Goal: Task Accomplishment & Management: Use online tool/utility

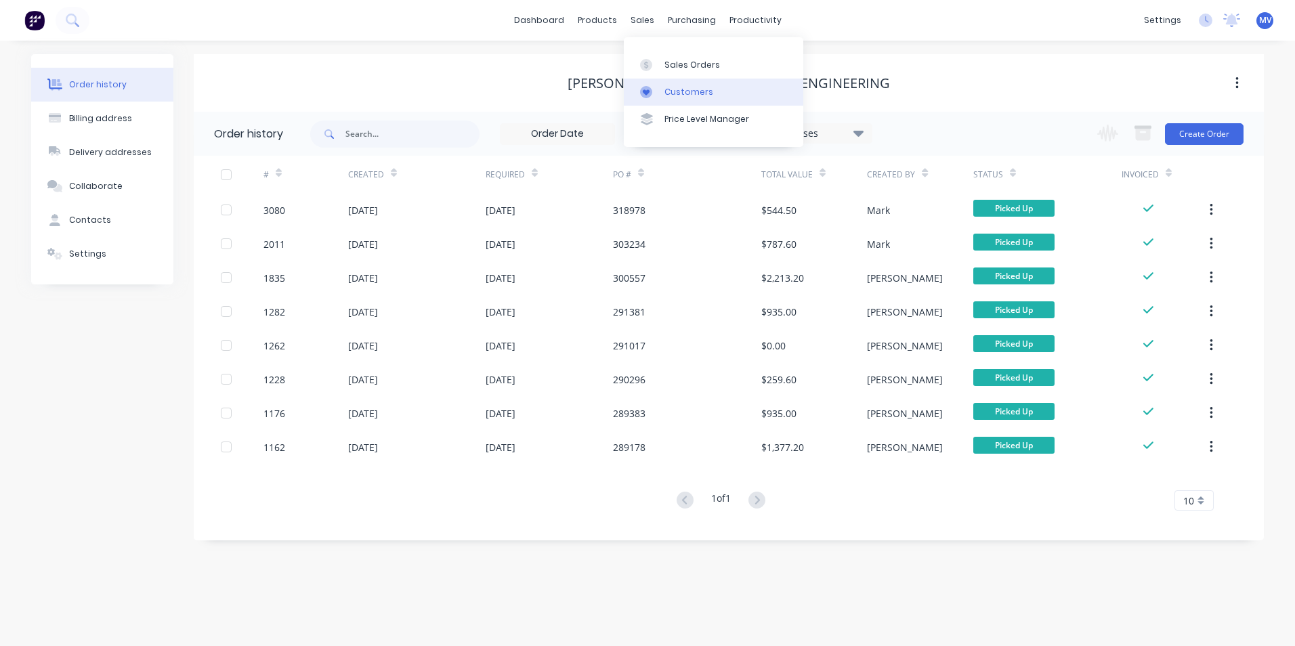
click at [679, 93] on div "Customers" at bounding box center [688, 92] width 49 height 12
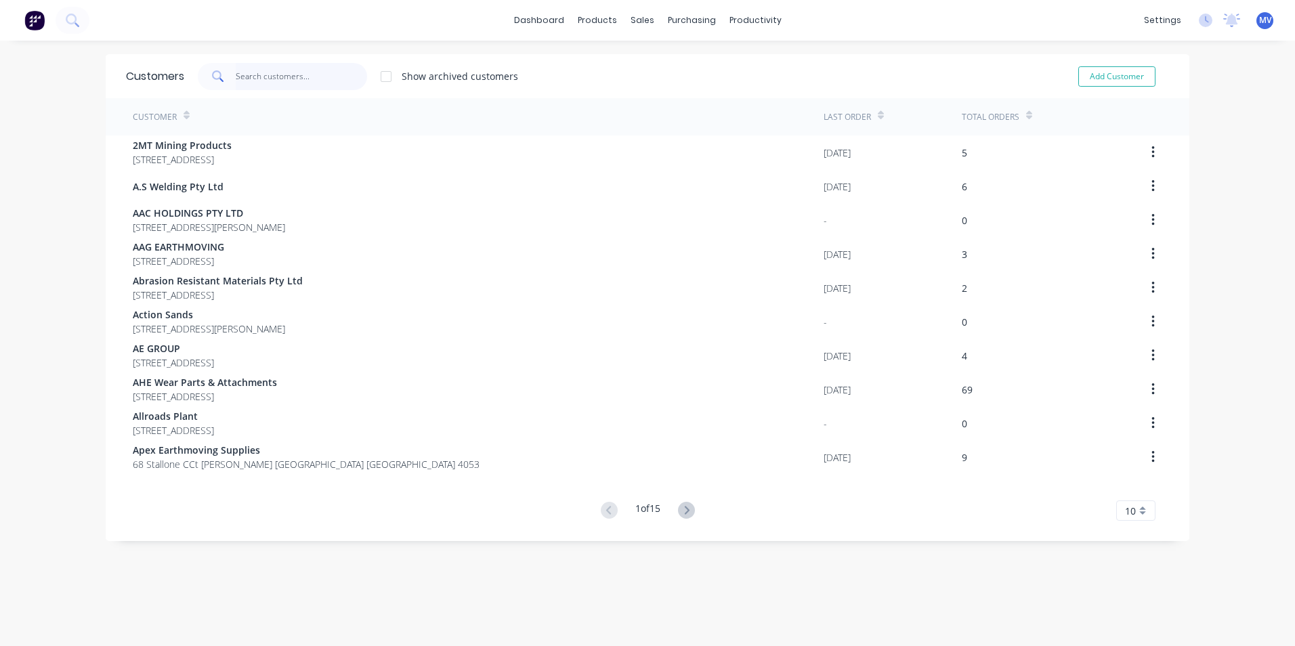
click at [267, 75] on input "text" at bounding box center [302, 76] width 132 height 27
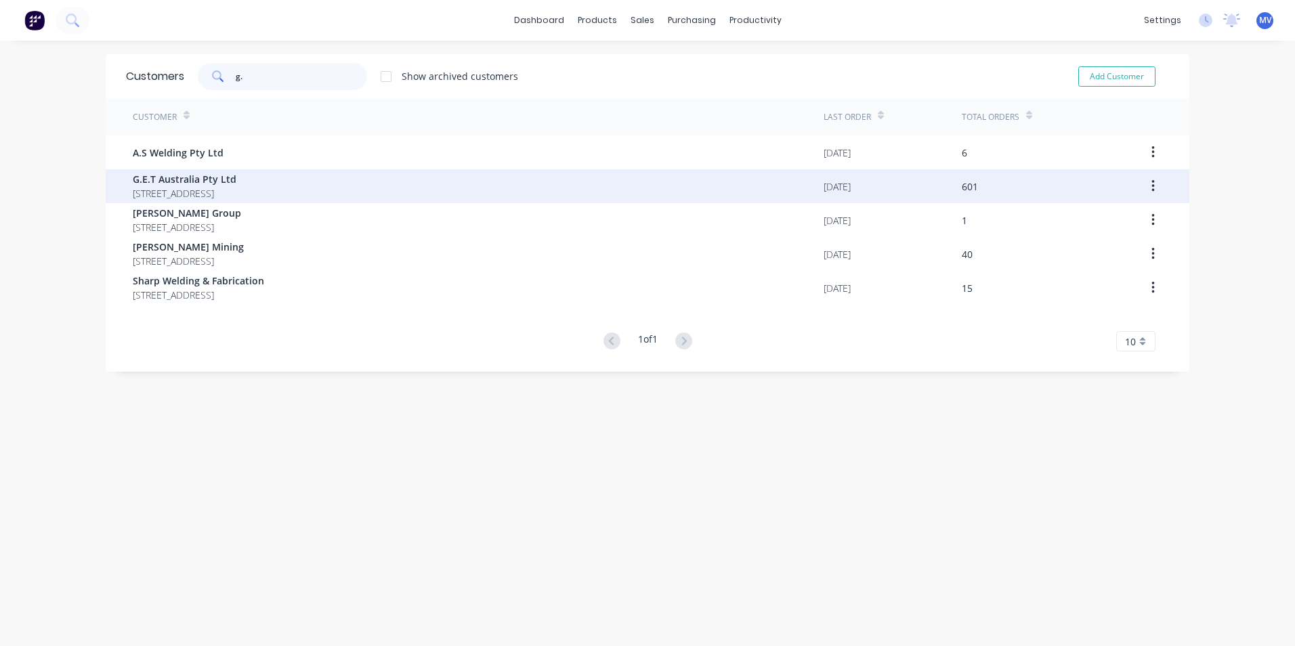
type input "g."
click at [184, 177] on span "G.E.T Australia Pty Ltd" at bounding box center [185, 179] width 104 height 14
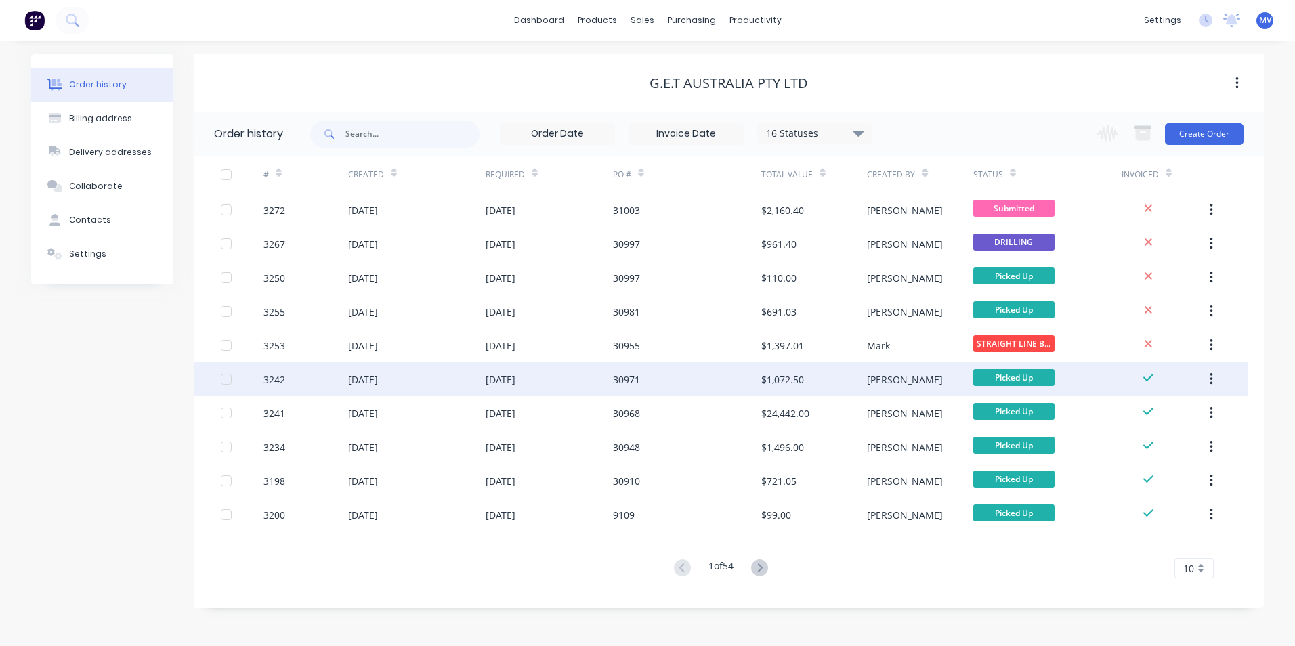
click at [779, 378] on div "$1,072.50" at bounding box center [782, 380] width 43 height 14
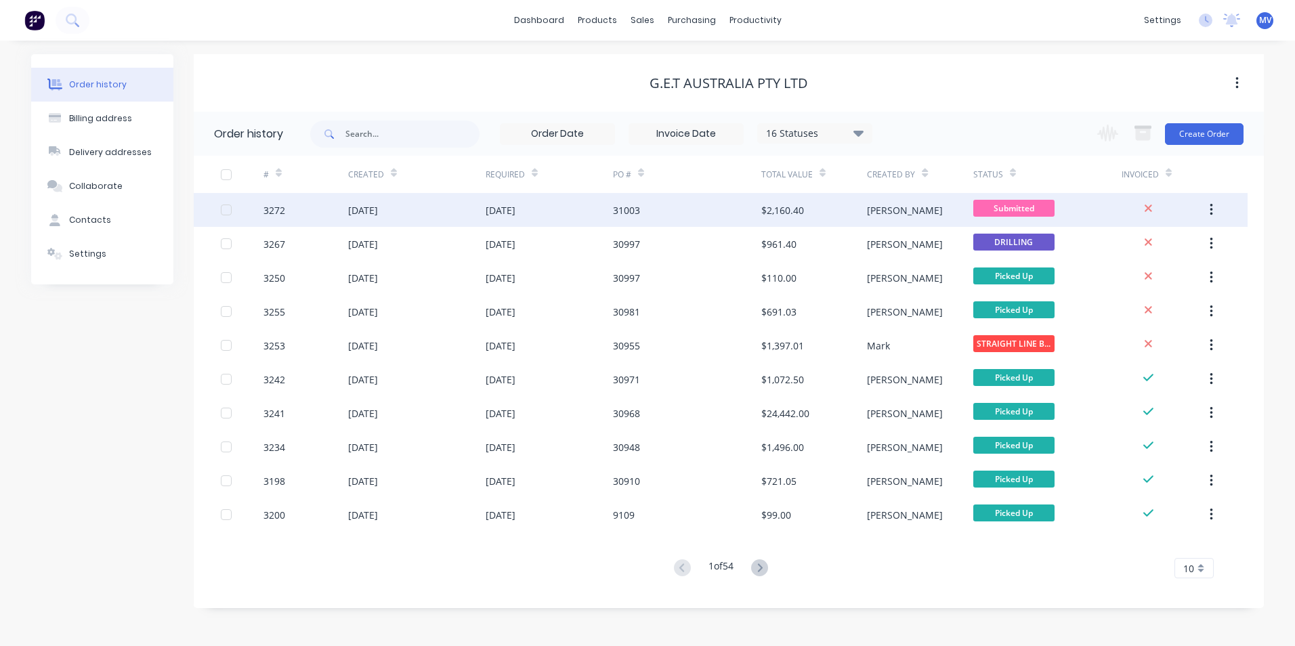
click at [369, 212] on div "[DATE]" at bounding box center [363, 210] width 30 height 14
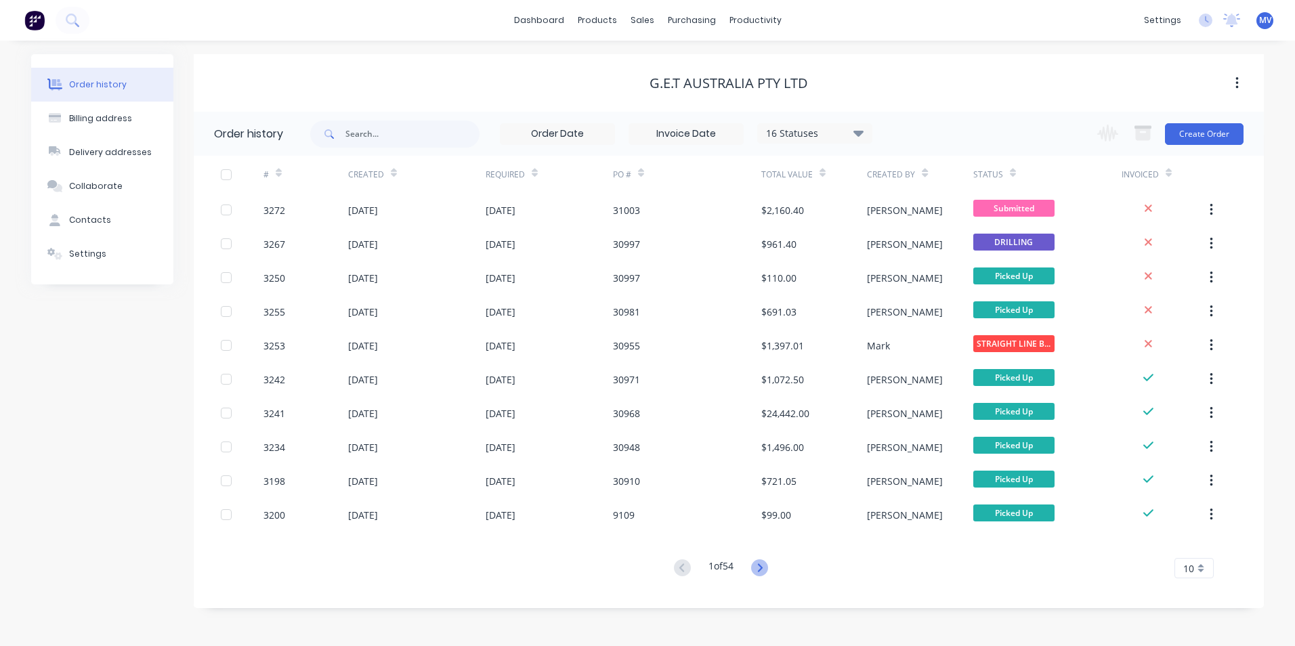
click at [762, 568] on icon at bounding box center [759, 568] width 5 height 8
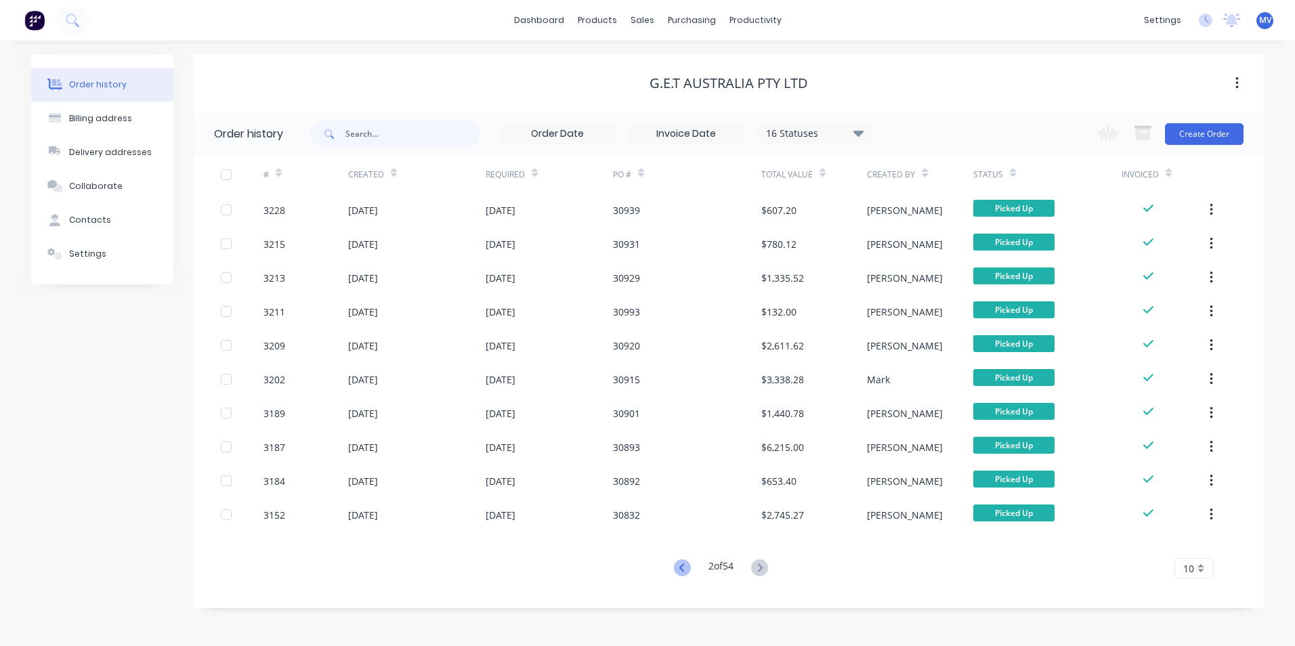
click at [678, 565] on icon at bounding box center [682, 567] width 17 height 17
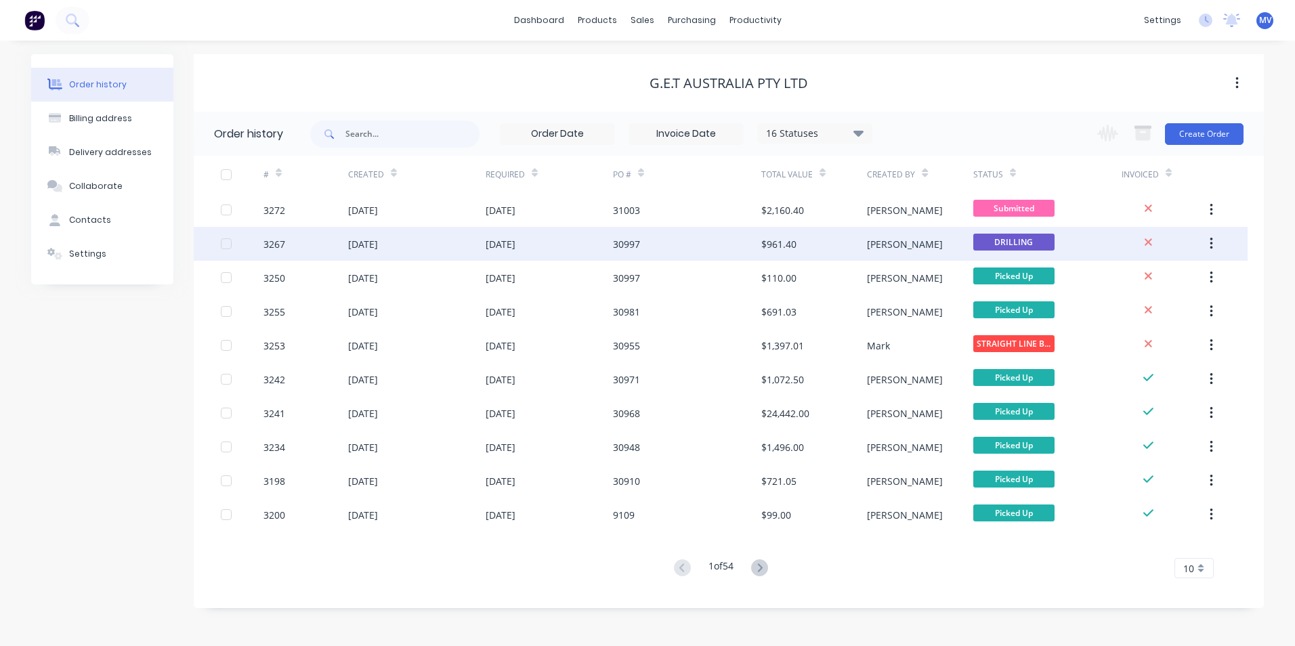
click at [511, 246] on div "[DATE]" at bounding box center [501, 244] width 30 height 14
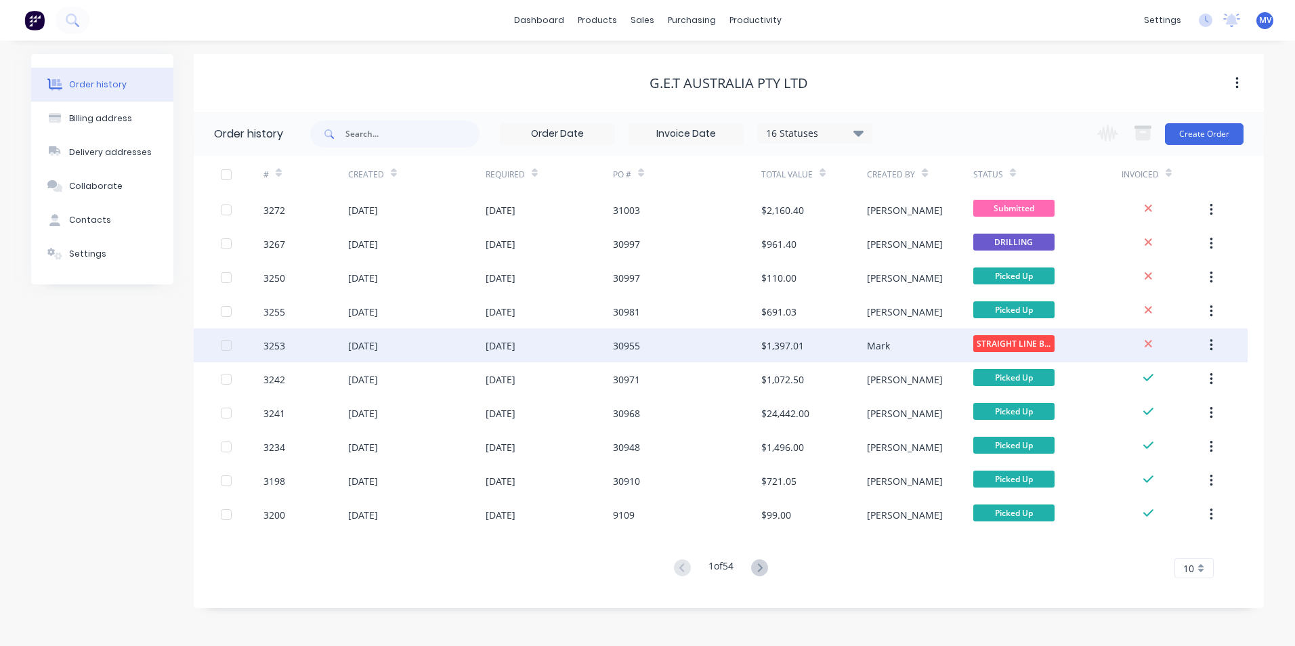
click at [378, 344] on div "[DATE]" at bounding box center [363, 346] width 30 height 14
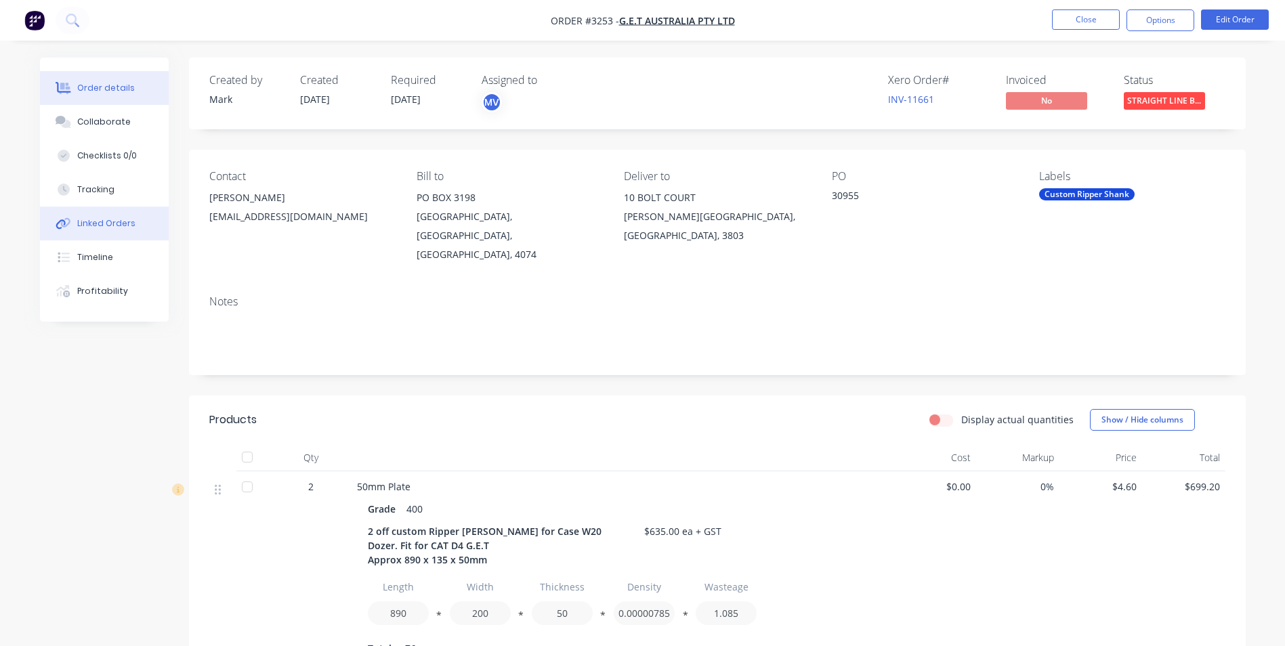
click at [98, 222] on div "Linked Orders" at bounding box center [106, 223] width 58 height 12
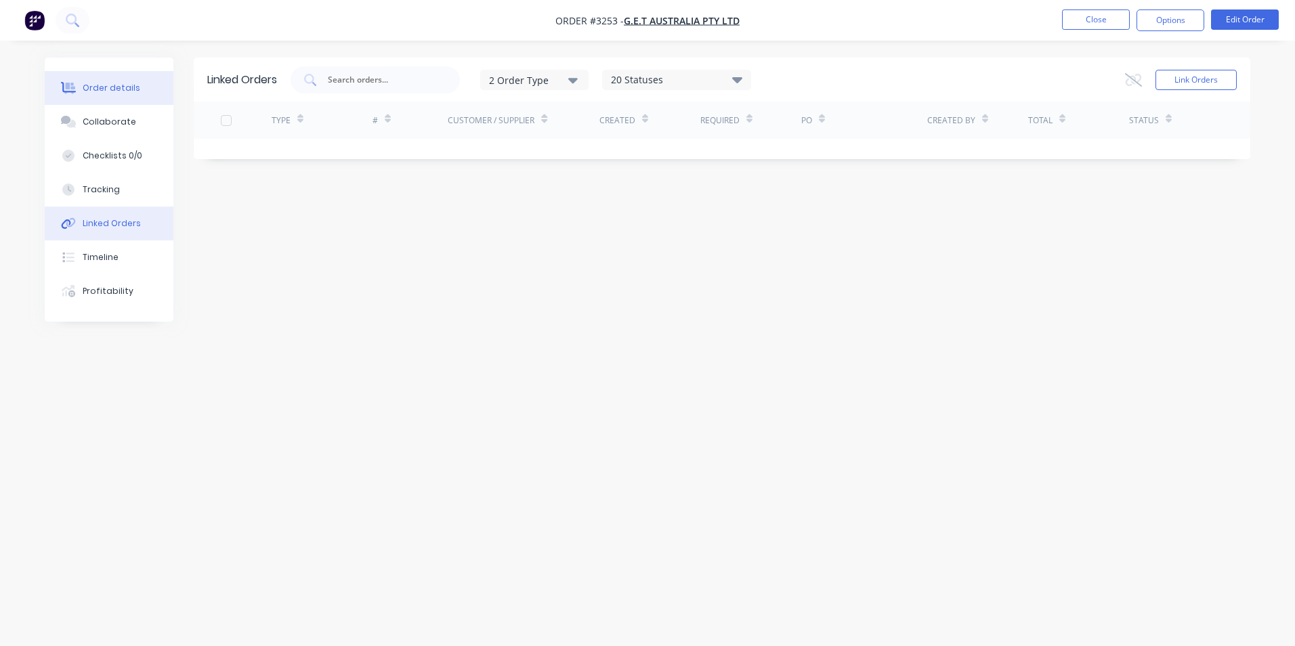
click at [104, 89] on div "Order details" at bounding box center [112, 88] width 58 height 12
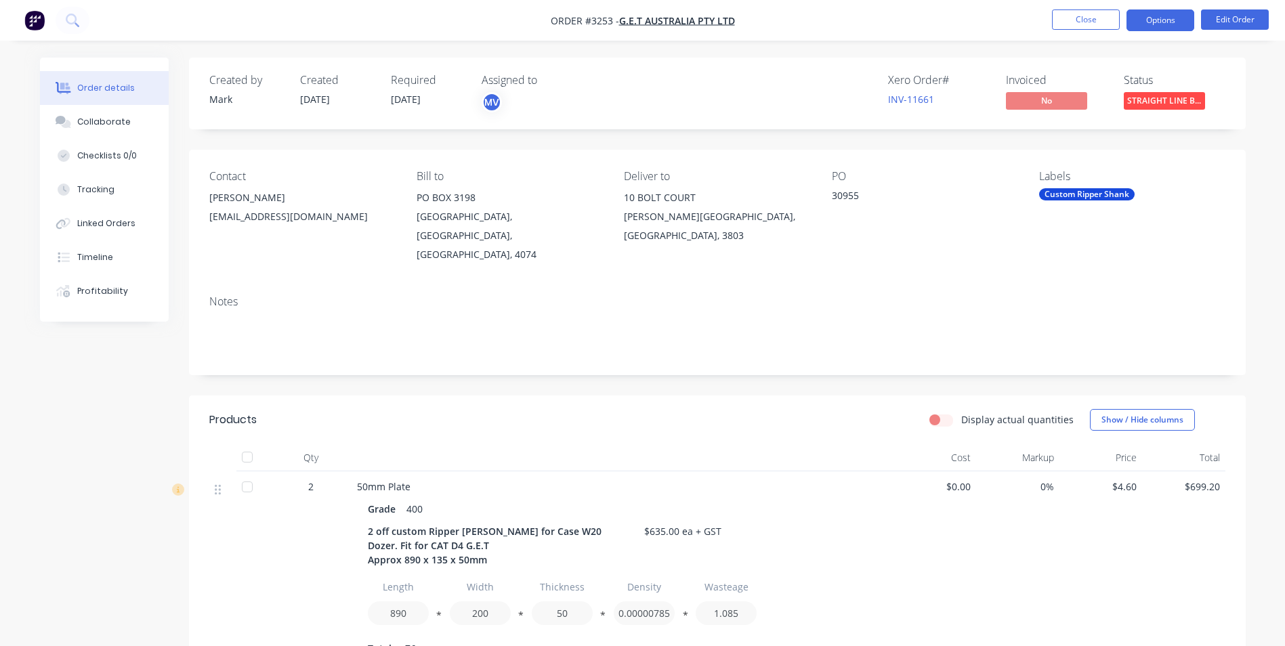
click at [1166, 20] on button "Options" at bounding box center [1160, 20] width 68 height 22
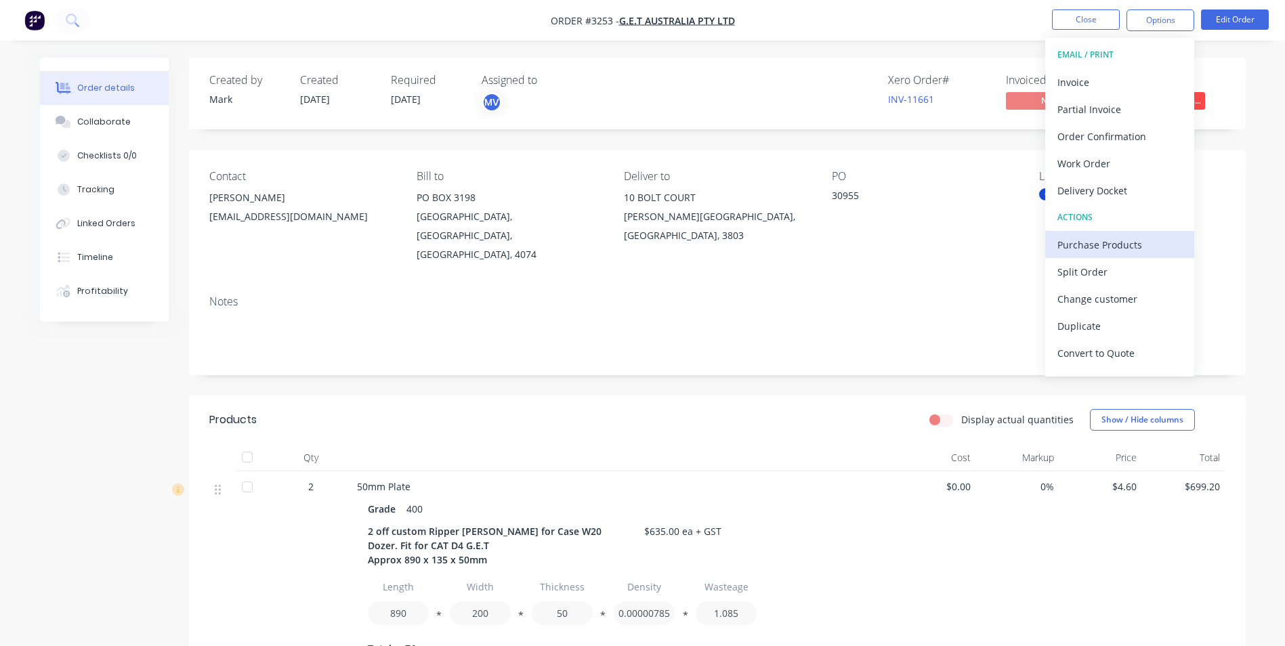
click at [1081, 243] on div "Purchase Products" at bounding box center [1119, 245] width 125 height 20
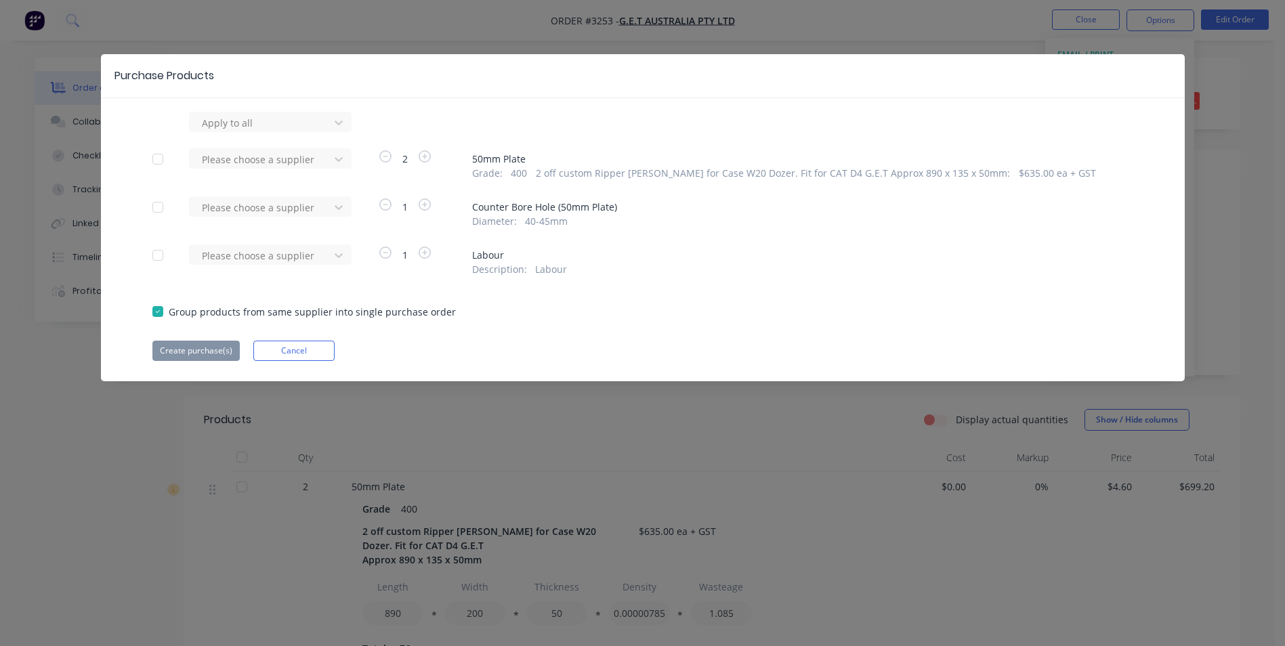
click at [158, 205] on div at bounding box center [157, 207] width 27 height 27
click at [236, 205] on div at bounding box center [261, 207] width 122 height 17
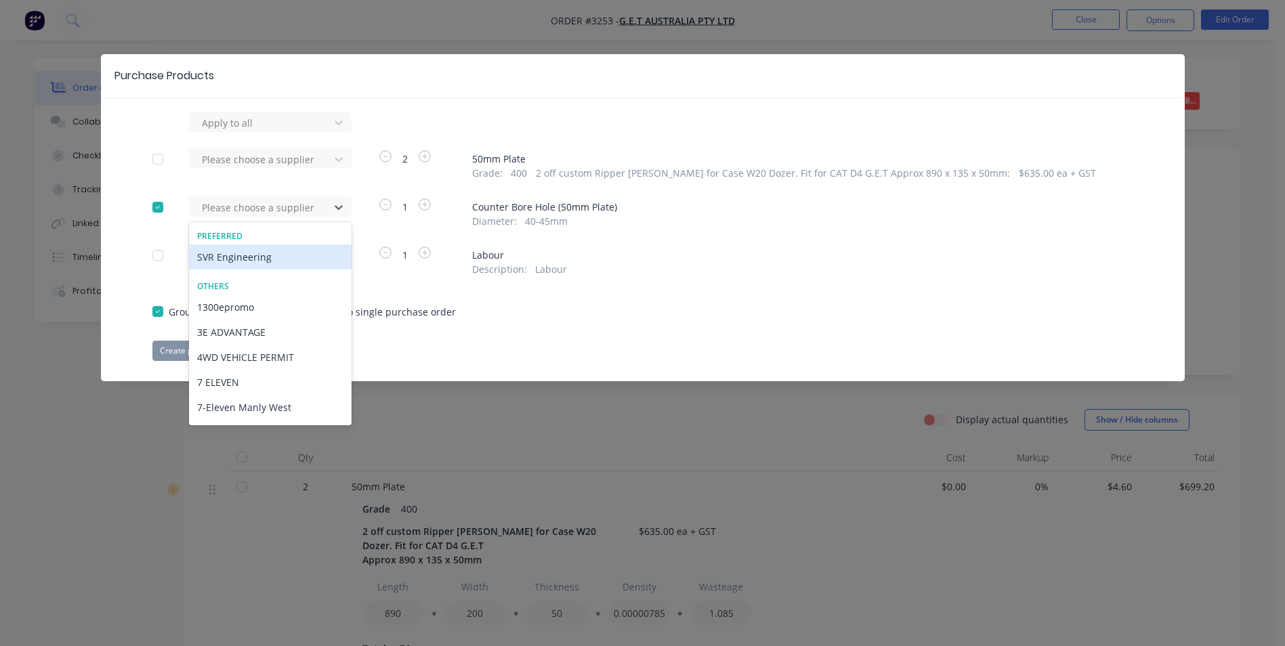
click at [239, 257] on div "SVR Engineering" at bounding box center [270, 257] width 163 height 25
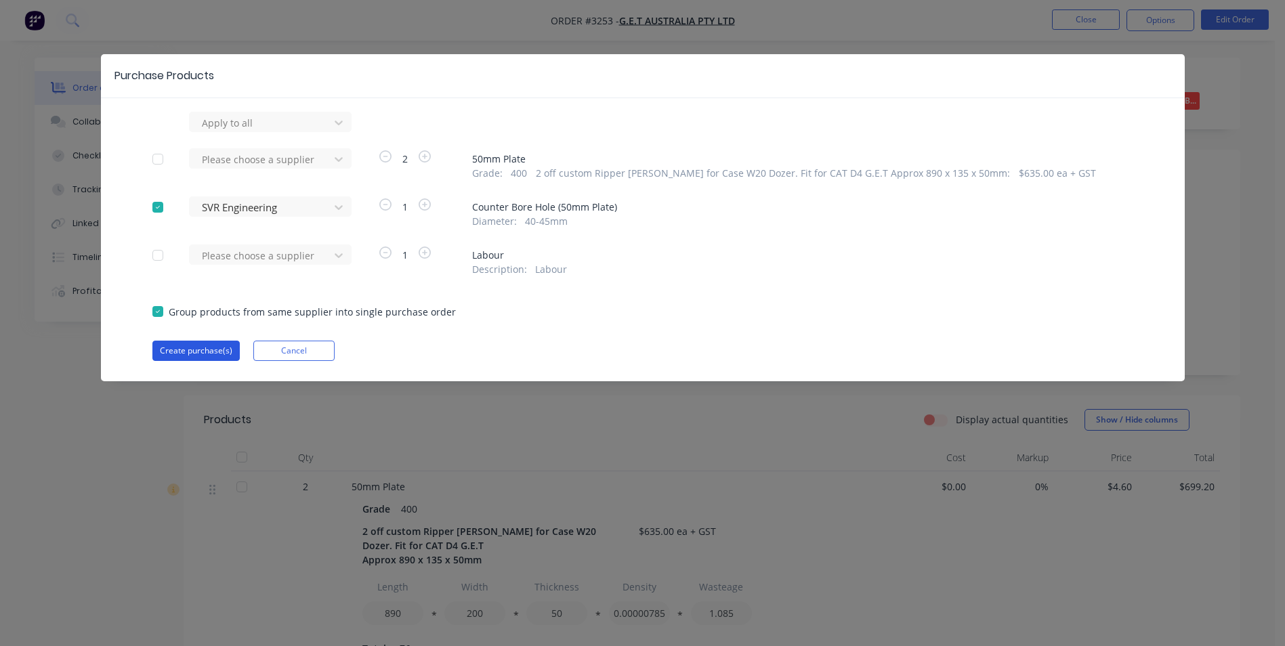
click at [194, 350] on button "Create purchase(s)" at bounding box center [195, 351] width 87 height 20
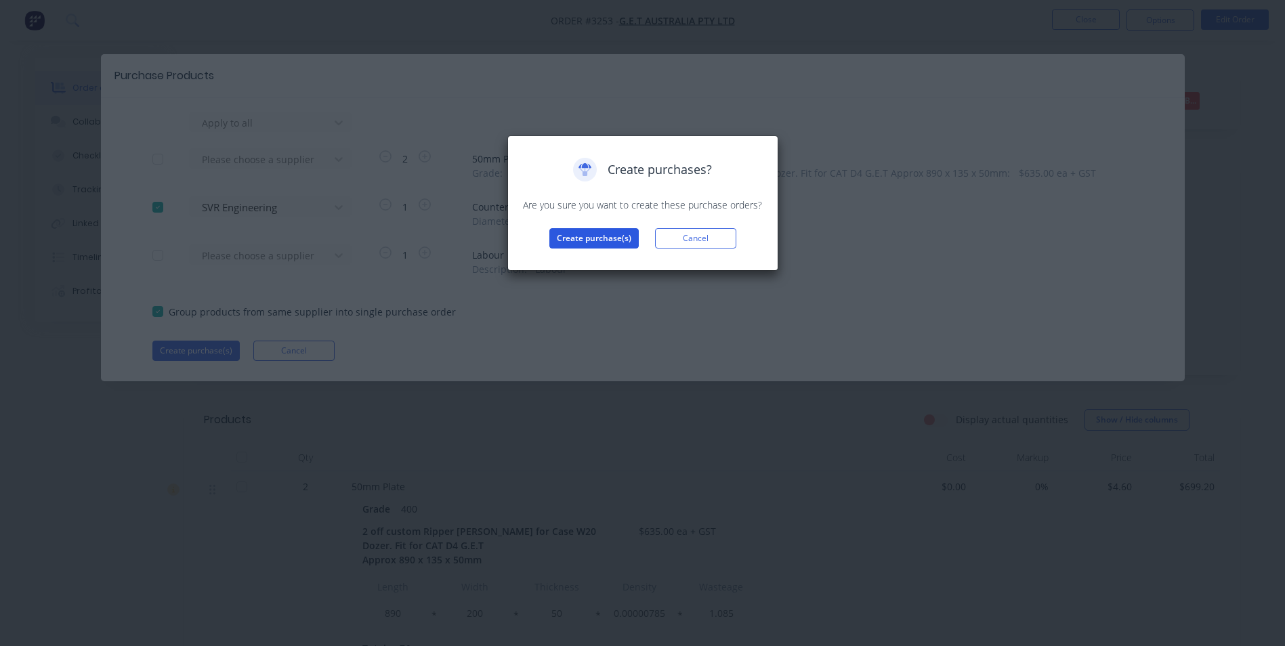
click at [601, 238] on button "Create purchase(s)" at bounding box center [593, 238] width 89 height 20
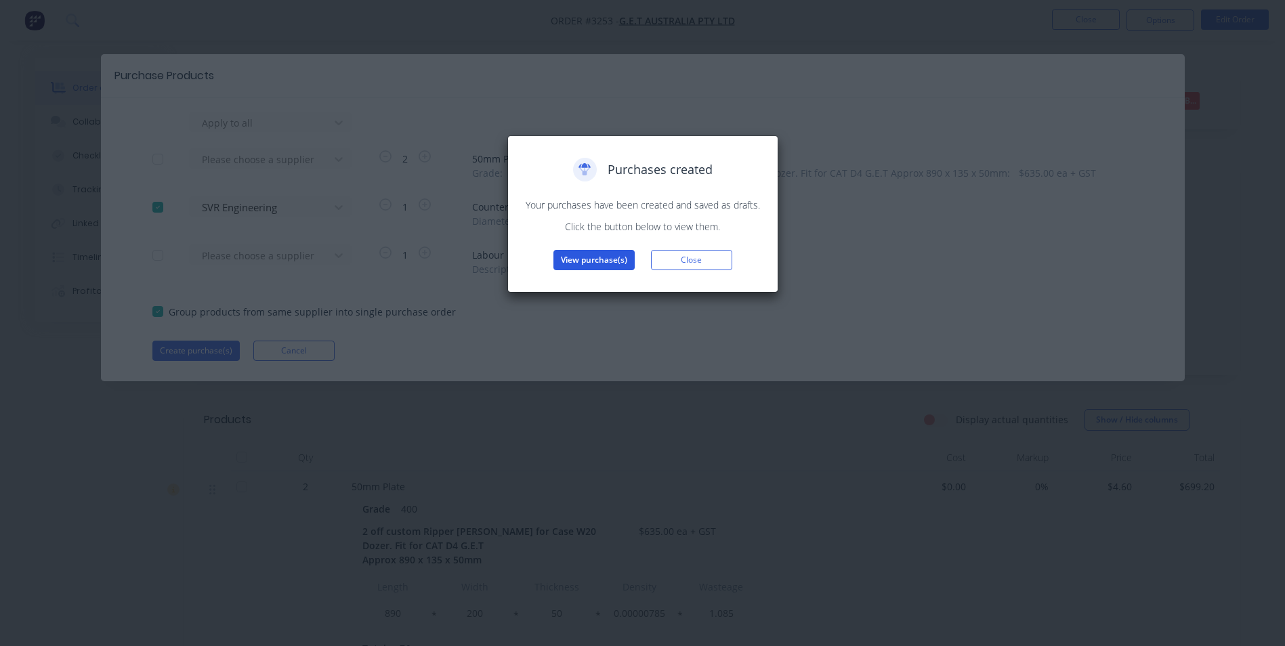
click at [606, 260] on button "View purchase(s)" at bounding box center [593, 260] width 81 height 20
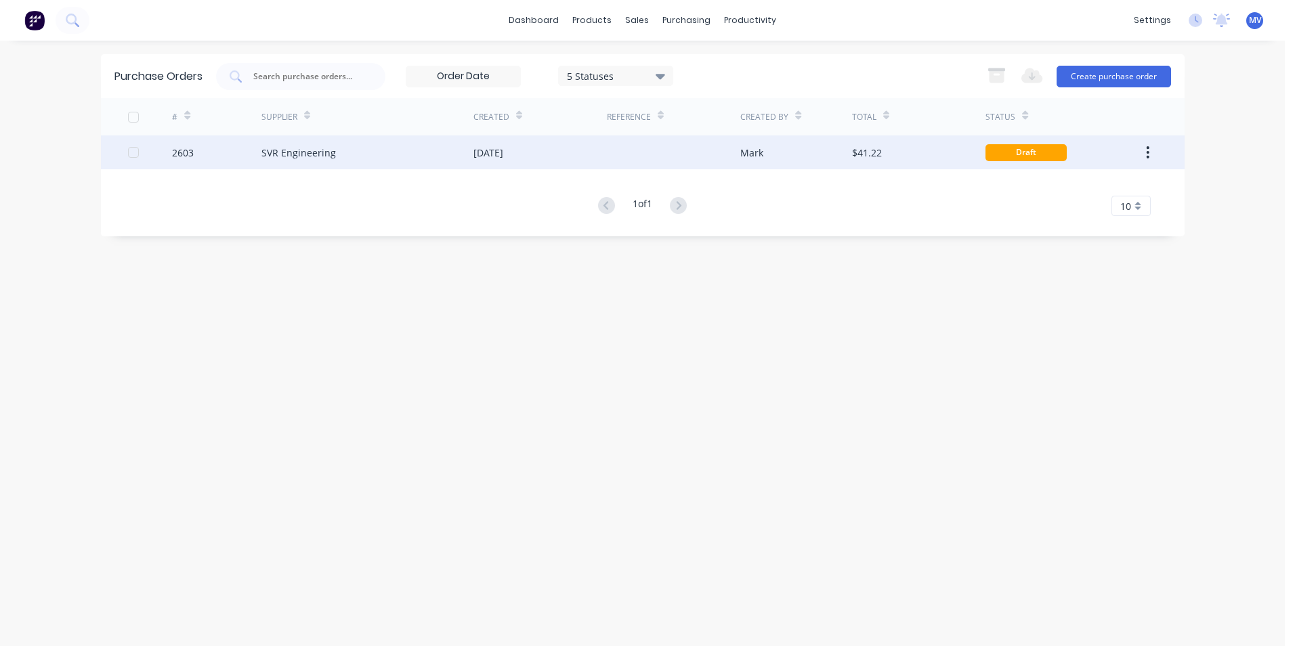
click at [288, 152] on div "SVR Engineering" at bounding box center [298, 153] width 75 height 14
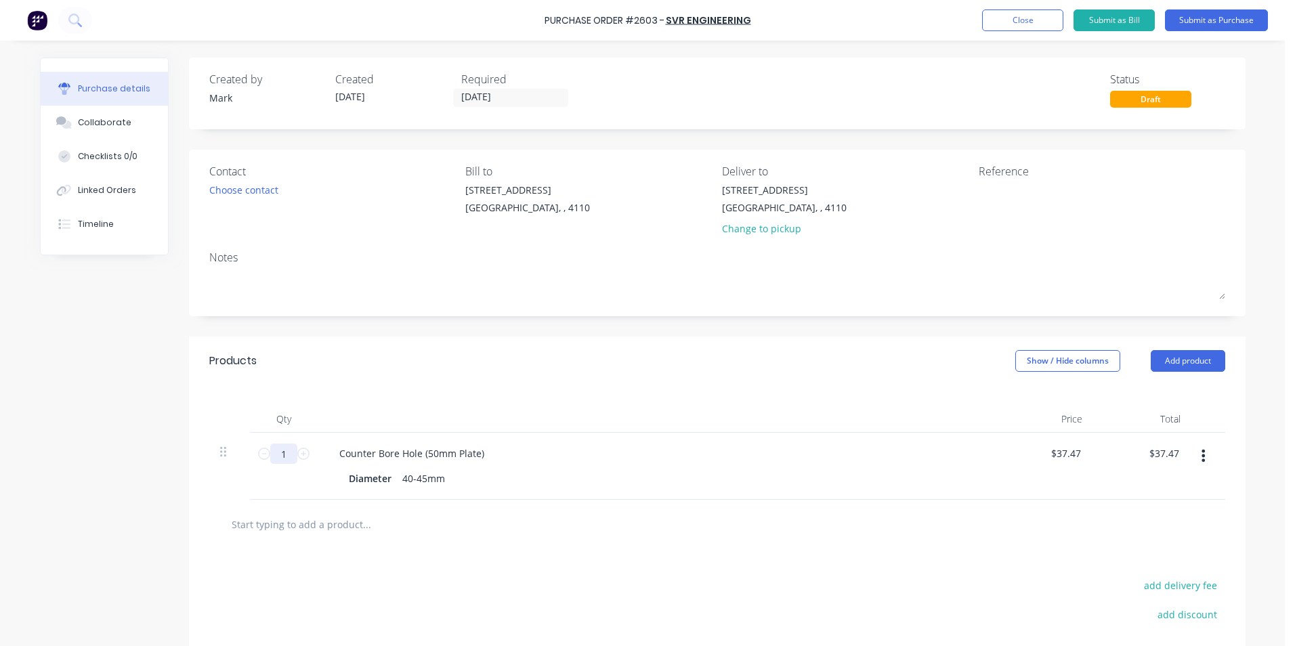
click at [280, 455] on input "1" at bounding box center [283, 454] width 27 height 20
type input "2"
type input "$74.94"
type input "2"
click at [469, 98] on input "[DATE]" at bounding box center [511, 97] width 114 height 17
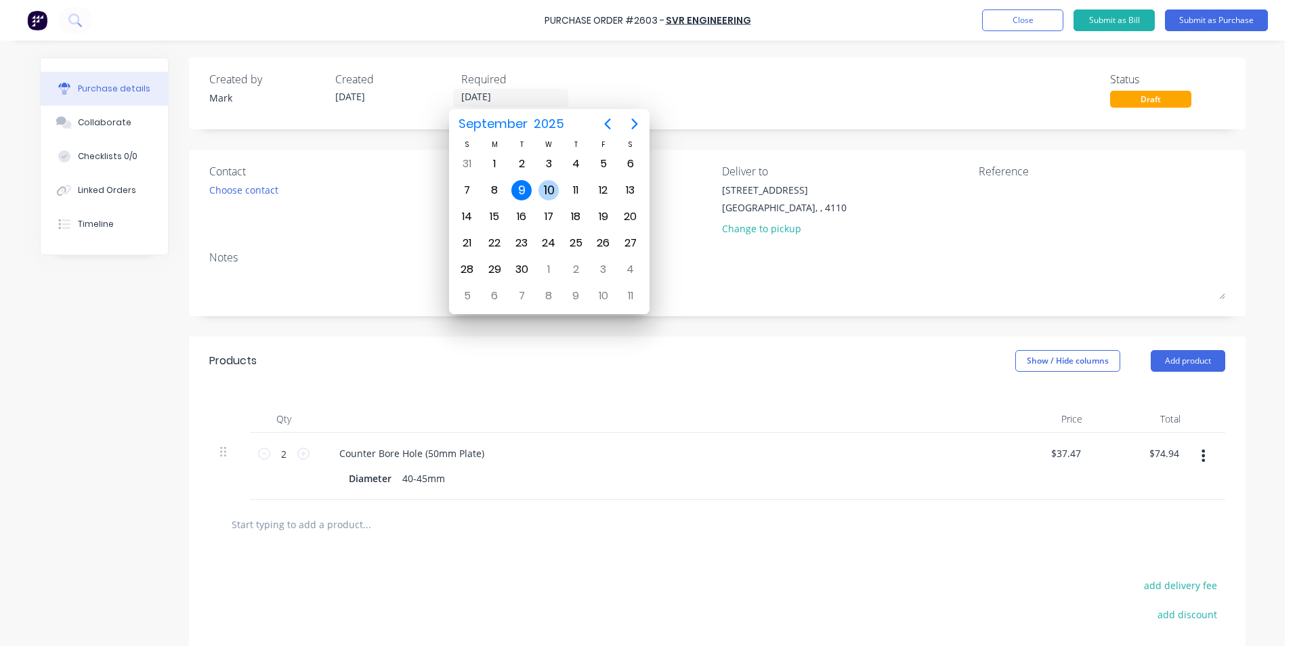
click at [547, 187] on div "10" at bounding box center [548, 190] width 20 height 20
type input "[DATE]"
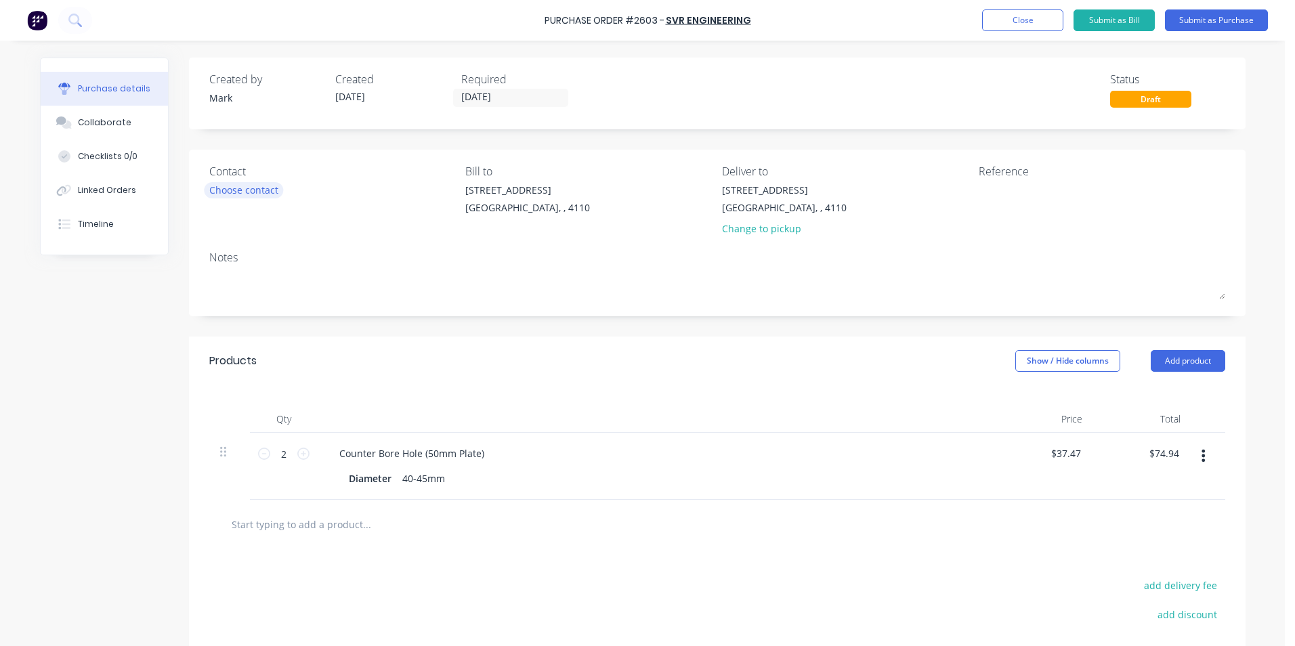
click at [222, 190] on div "Choose contact" at bounding box center [243, 190] width 69 height 14
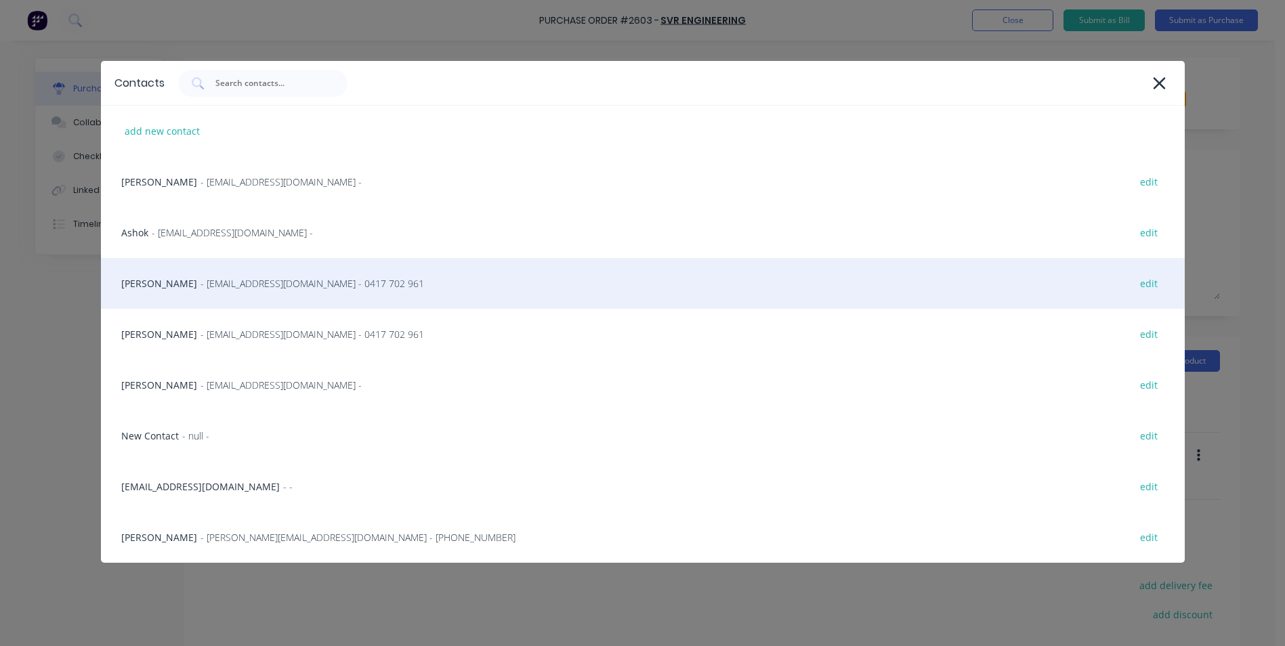
click at [148, 287] on div "[PERSON_NAME] - [EMAIL_ADDRESS][DOMAIN_NAME] - 0417 702 961 edit" at bounding box center [643, 283] width 1084 height 51
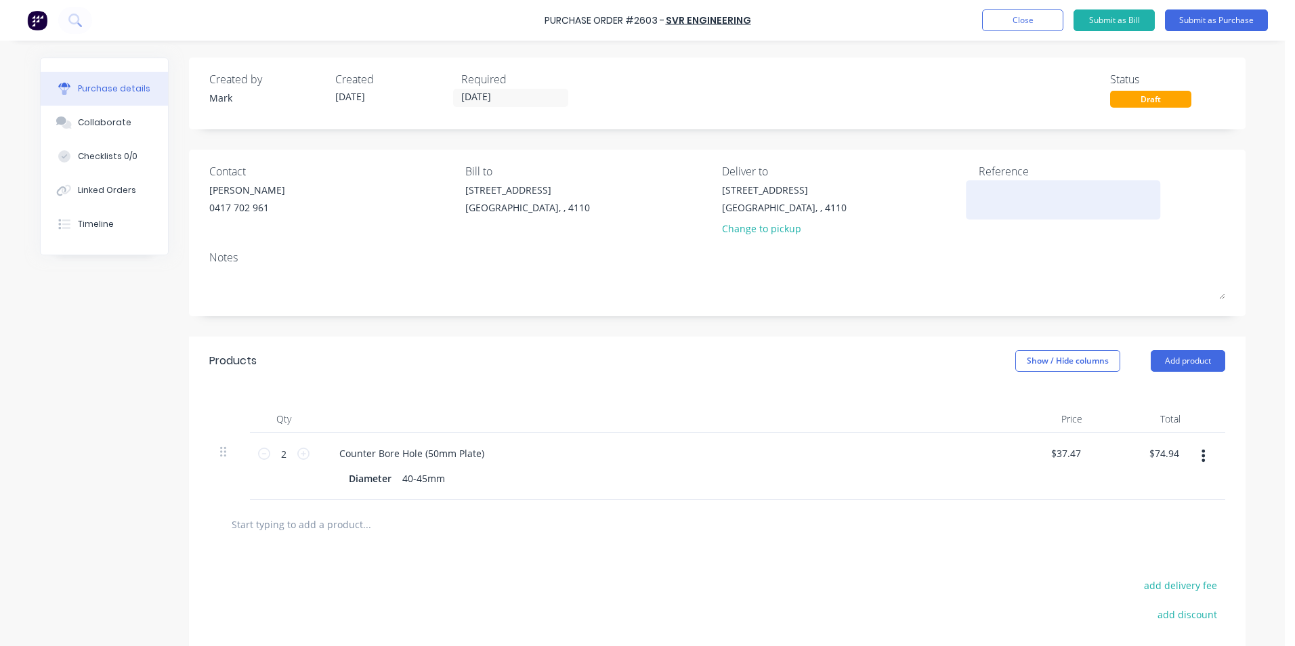
click at [1002, 196] on textarea at bounding box center [1063, 198] width 169 height 30
type textarea "G.E.T Melb"
type textarea "x"
type textarea "G.E.T Melb"
click at [1185, 359] on button "Add product" at bounding box center [1188, 361] width 75 height 22
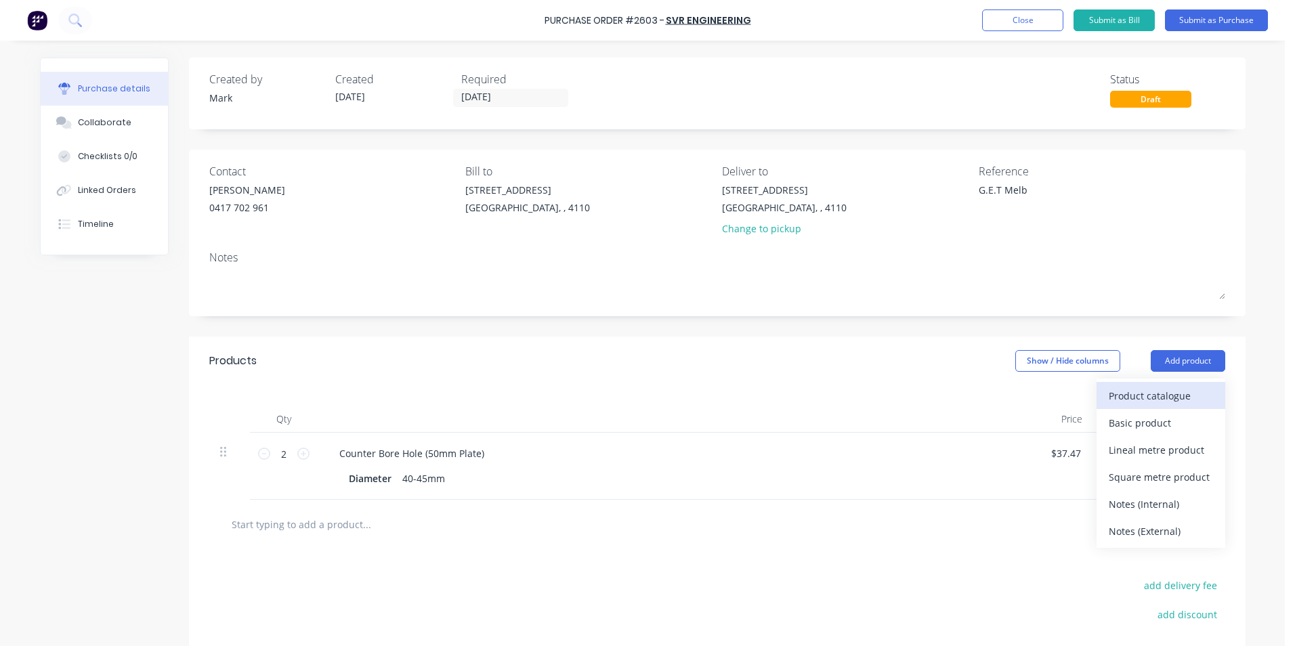
click at [1143, 397] on div "Product catalogue" at bounding box center [1161, 396] width 104 height 20
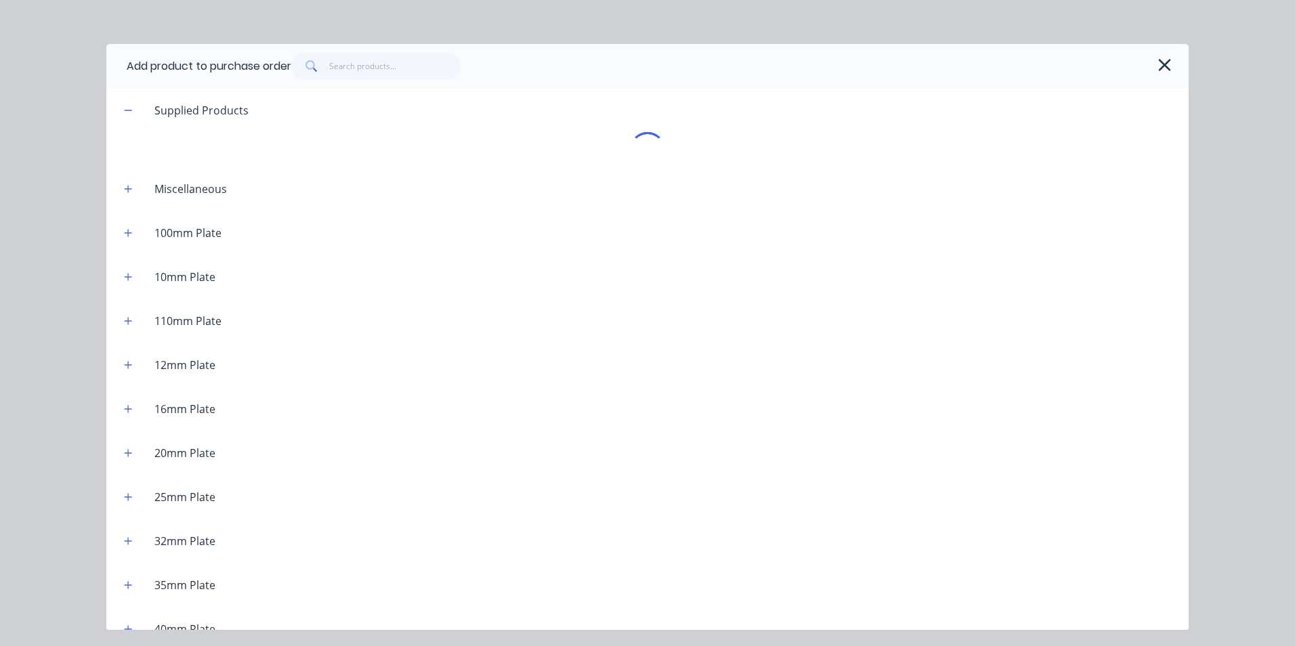
type textarea "x"
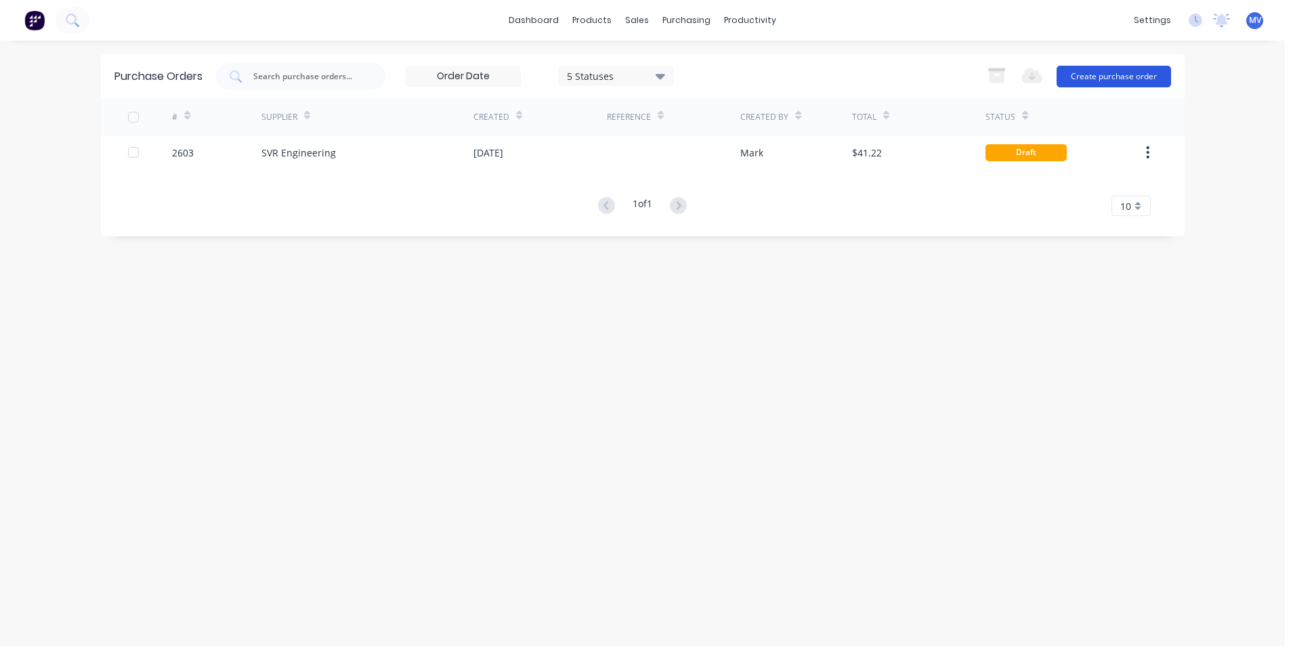
click at [1110, 72] on button "Create purchase order" at bounding box center [1114, 77] width 114 height 22
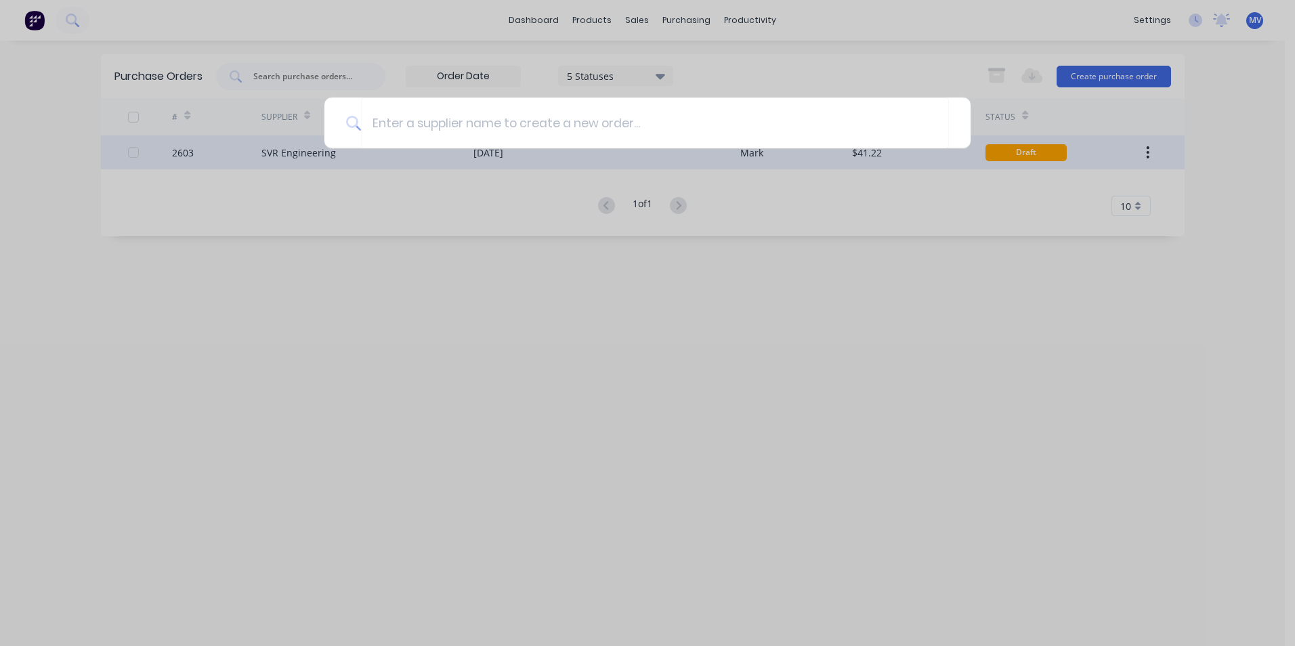
click at [305, 153] on div at bounding box center [647, 323] width 1295 height 646
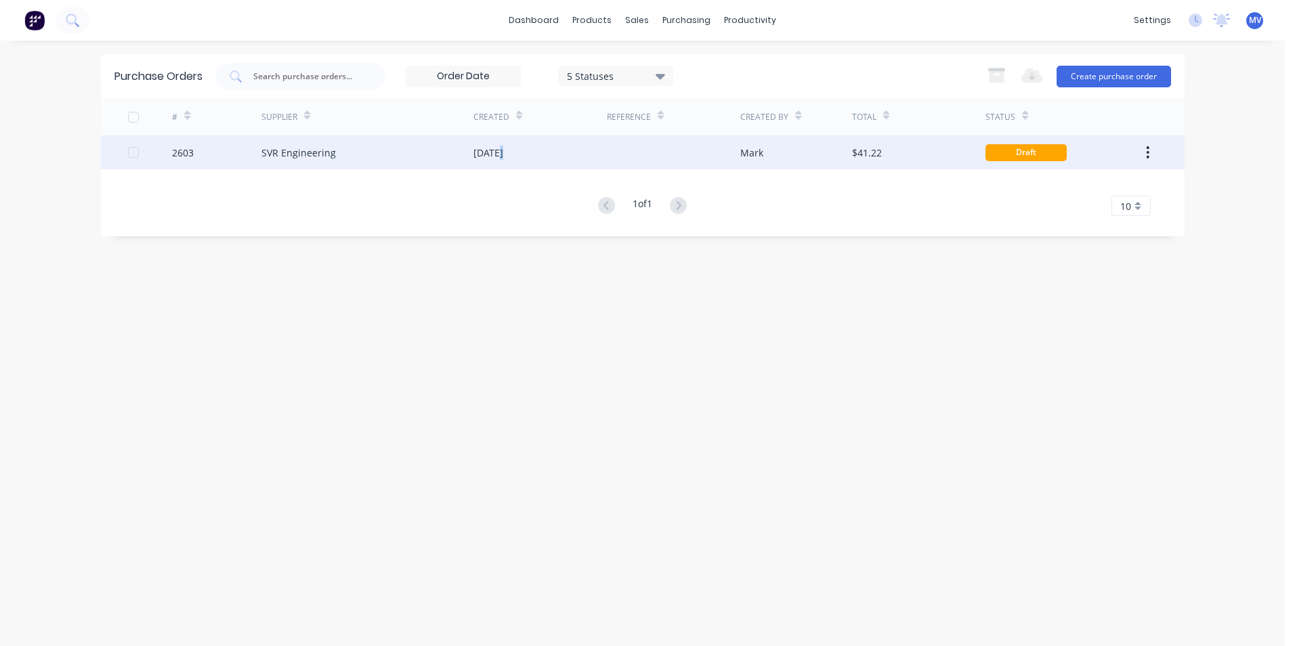
click at [499, 141] on div "[DATE]" at bounding box center [539, 152] width 133 height 34
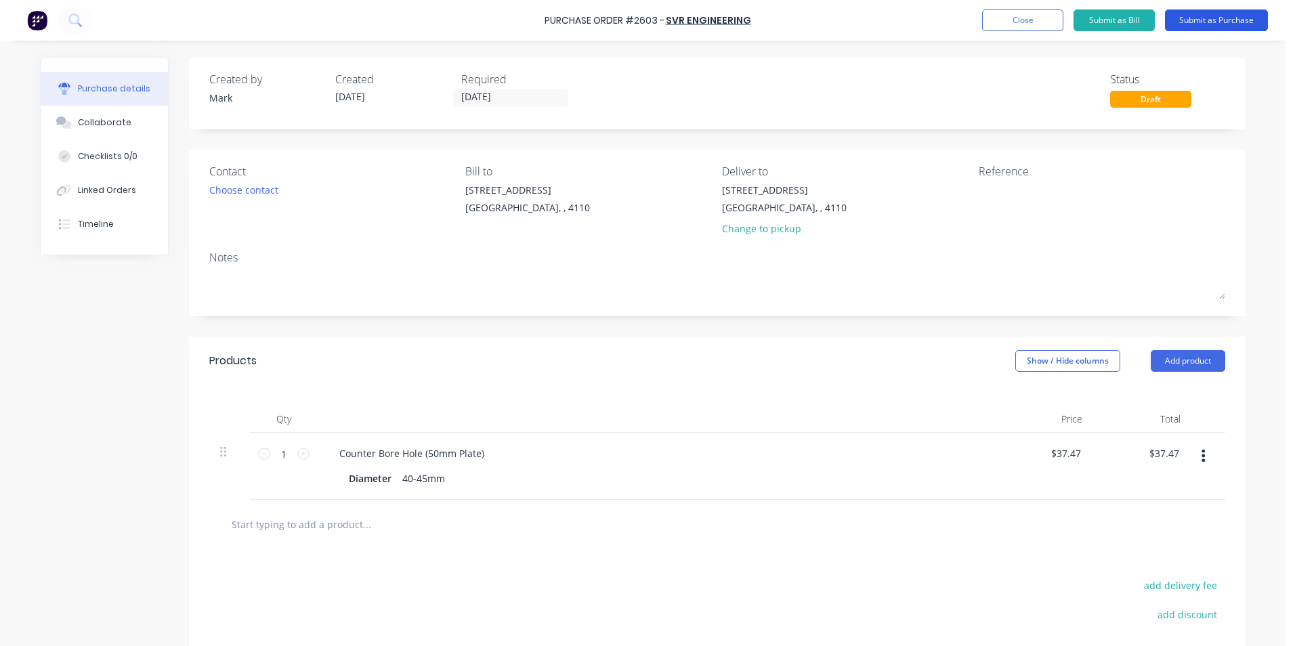
click at [1220, 18] on button "Submit as Purchase" at bounding box center [1216, 20] width 103 height 22
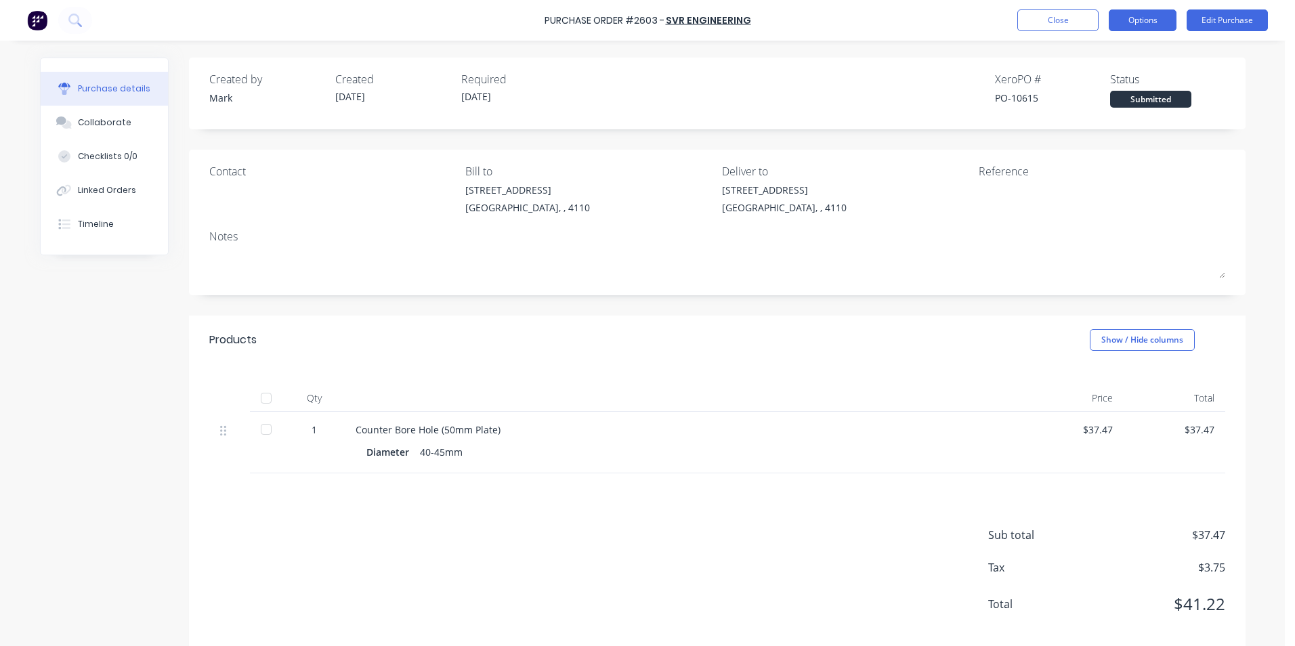
click at [1143, 14] on button "Options" at bounding box center [1143, 20] width 68 height 22
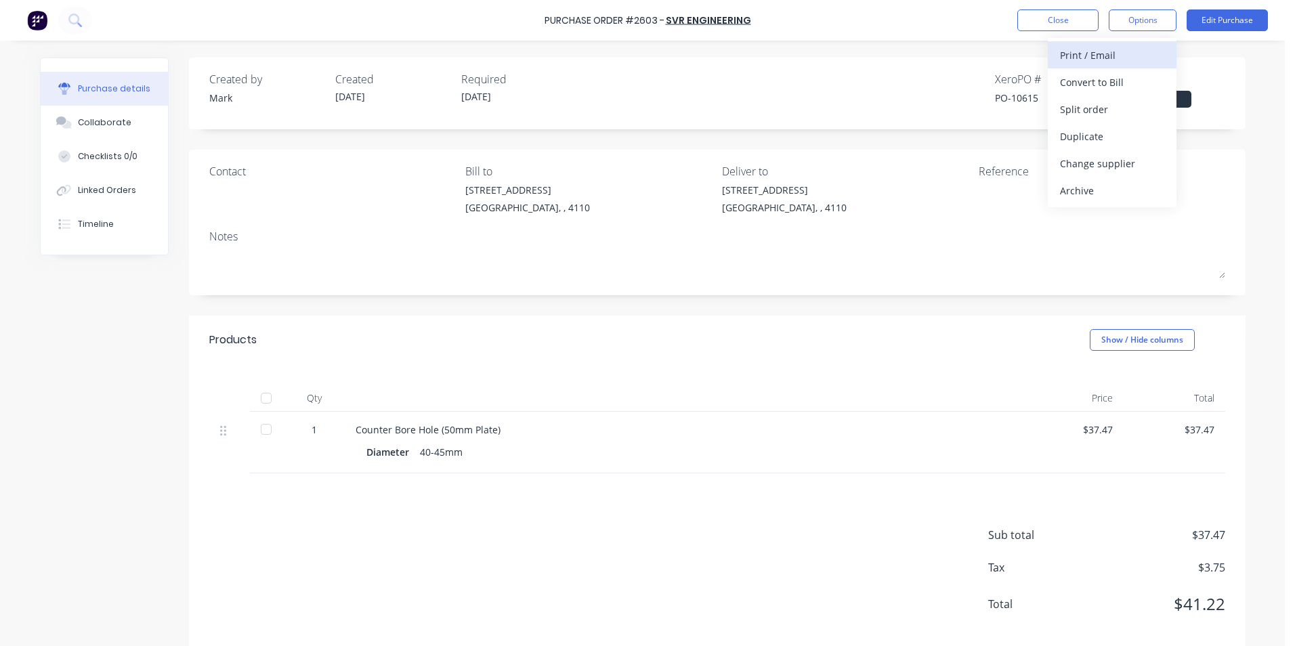
click at [1082, 56] on div "Print / Email" at bounding box center [1112, 55] width 104 height 20
click at [1079, 79] on div "With pricing" at bounding box center [1112, 82] width 104 height 20
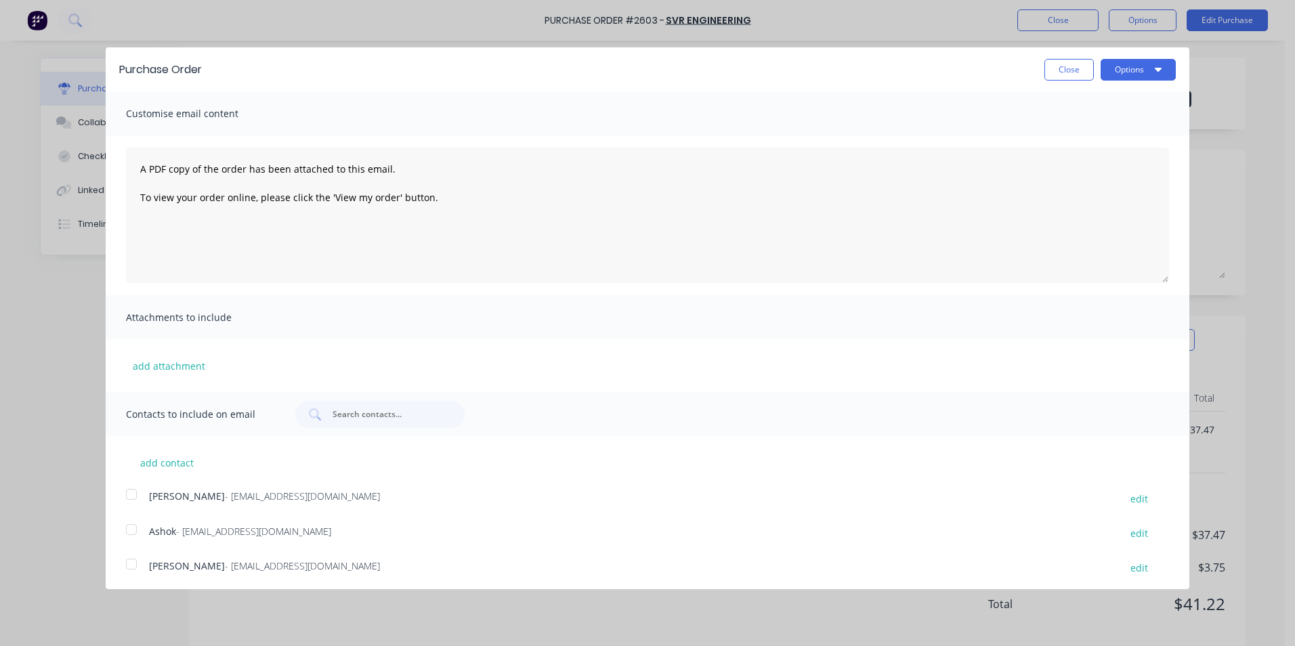
click at [129, 531] on div at bounding box center [131, 529] width 27 height 27
click at [1109, 68] on button "Options" at bounding box center [1138, 70] width 75 height 22
click at [1072, 100] on div "Print" at bounding box center [1111, 104] width 104 height 20
click at [954, 168] on textarea "A PDF copy of the order has been attached to this email. To view your order onl…" at bounding box center [647, 215] width 1043 height 135
click at [1114, 65] on button "Options" at bounding box center [1138, 70] width 75 height 22
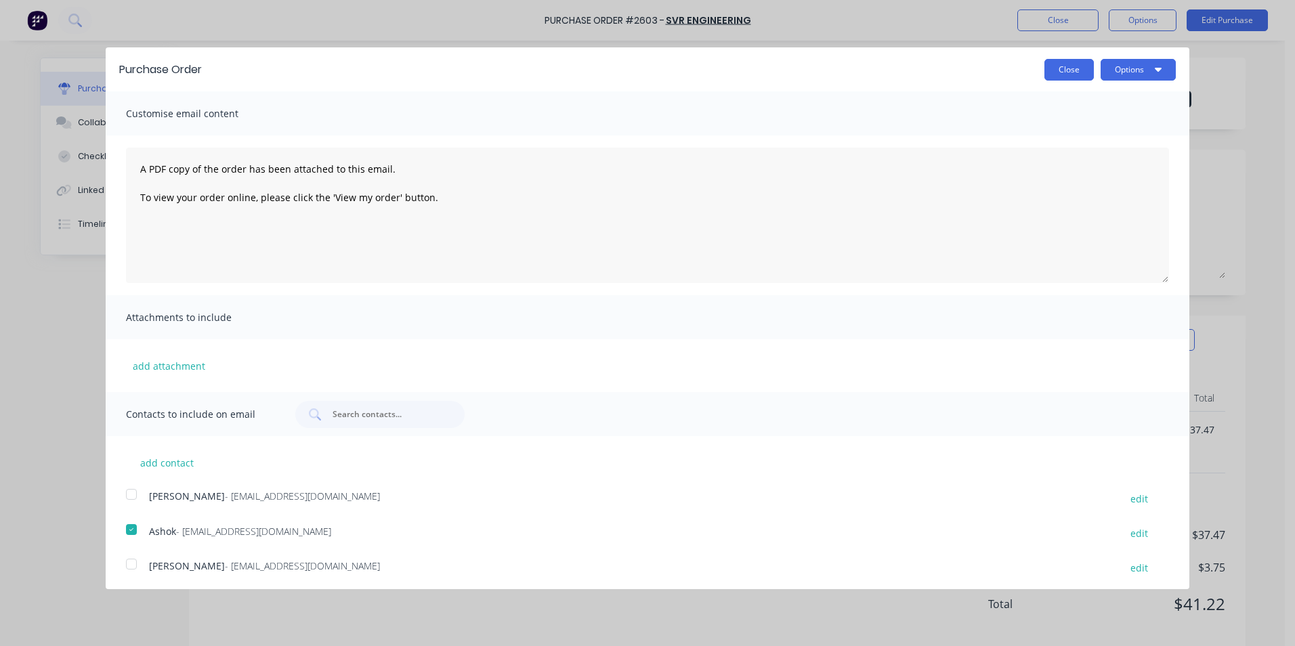
click at [1044, 62] on button "Close" at bounding box center [1068, 70] width 49 height 22
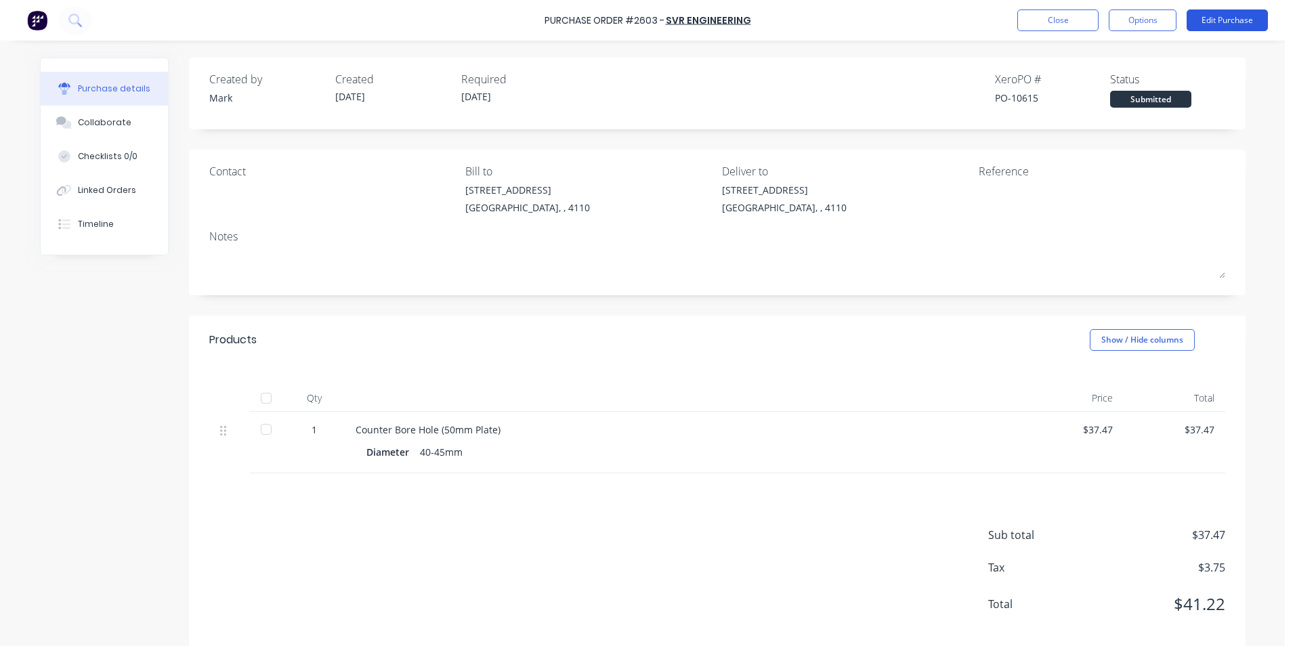
click at [1222, 20] on button "Edit Purchase" at bounding box center [1227, 20] width 81 height 22
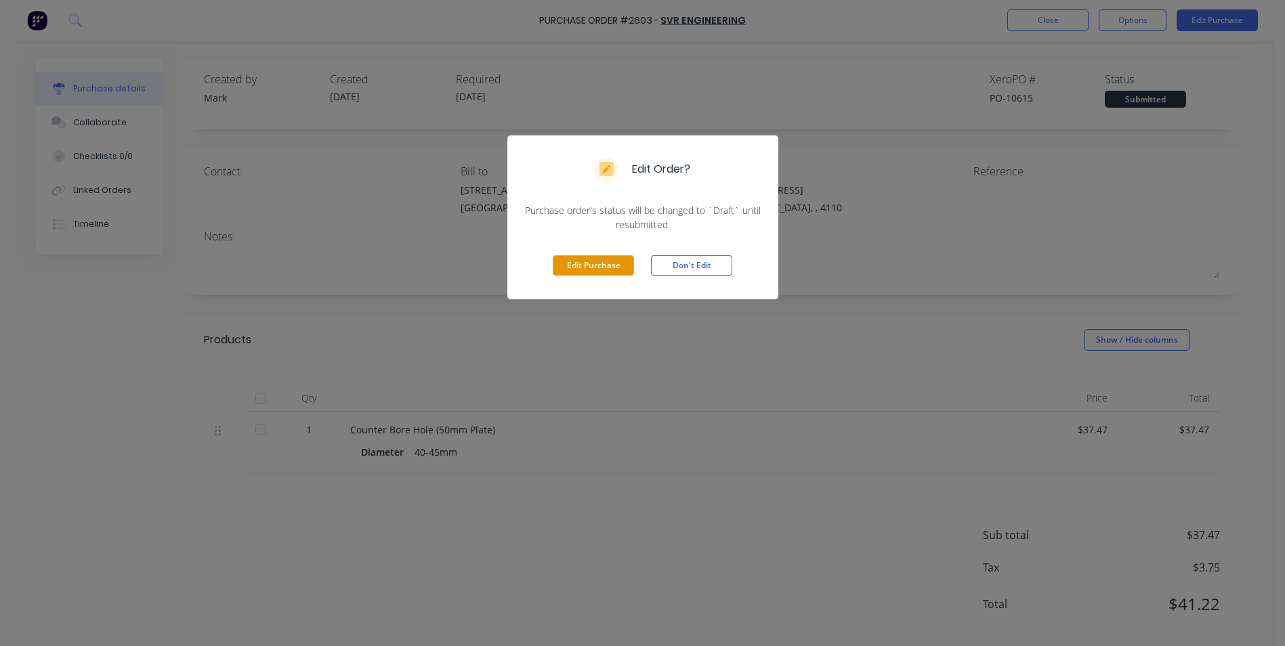
click at [576, 264] on button "Edit Purchase" at bounding box center [593, 265] width 81 height 20
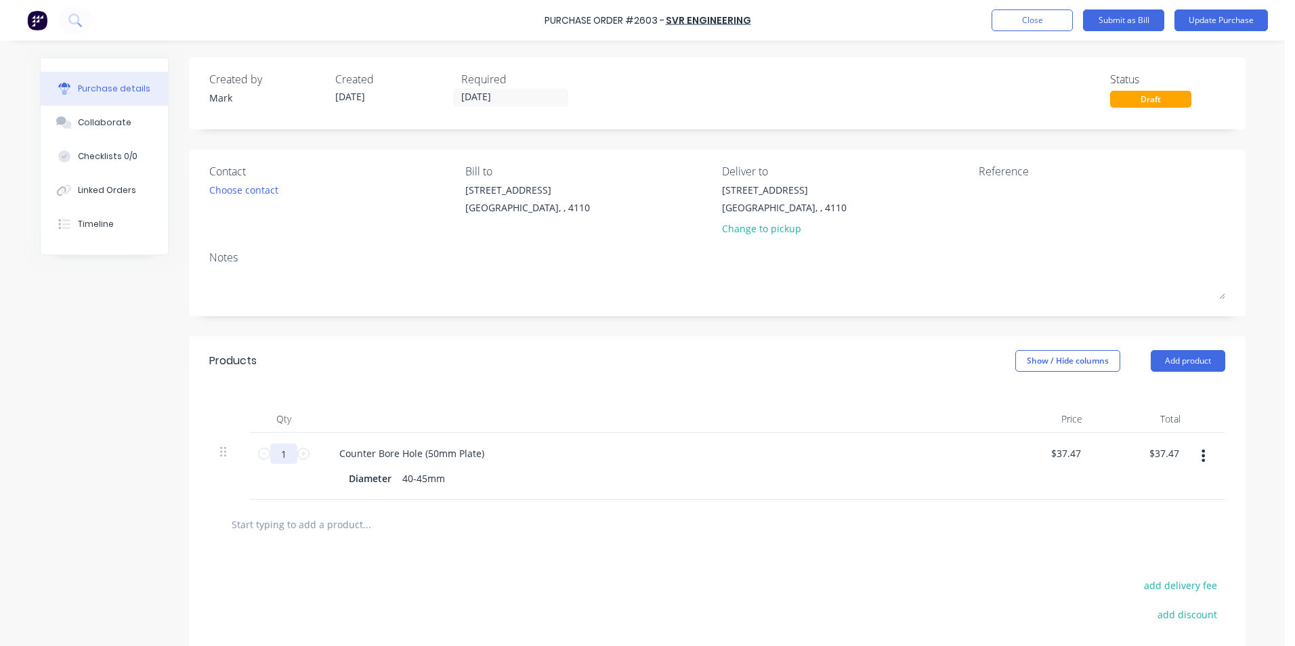
click at [277, 458] on input "1" at bounding box center [283, 454] width 27 height 20
type input "2"
type input "$74.94"
type input "2"
click at [655, 512] on div at bounding box center [717, 524] width 994 height 27
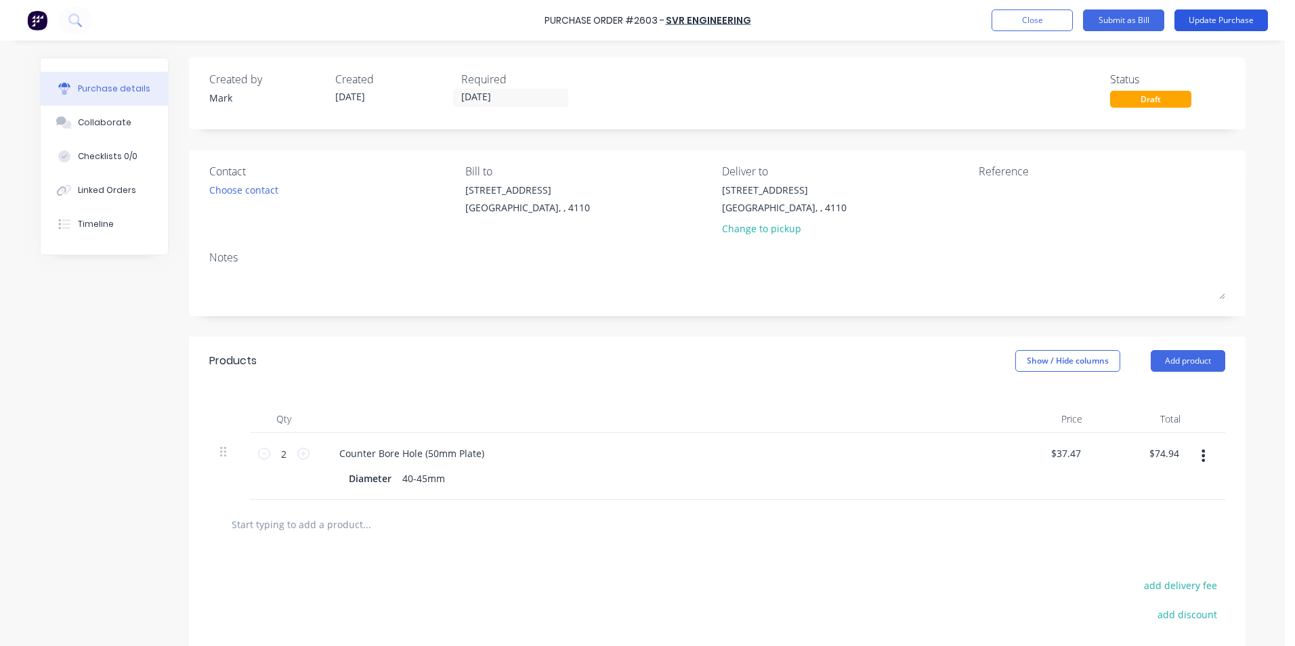
click at [1225, 16] on button "Update Purchase" at bounding box center [1221, 20] width 93 height 22
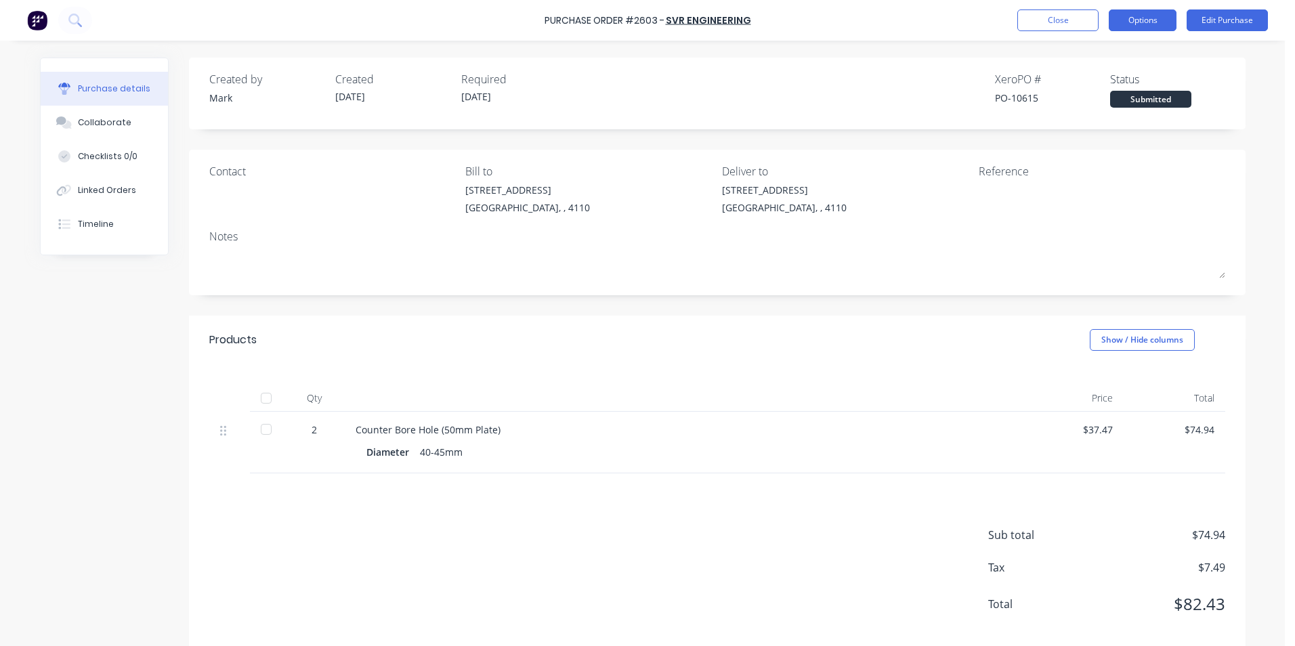
click at [1147, 17] on button "Options" at bounding box center [1143, 20] width 68 height 22
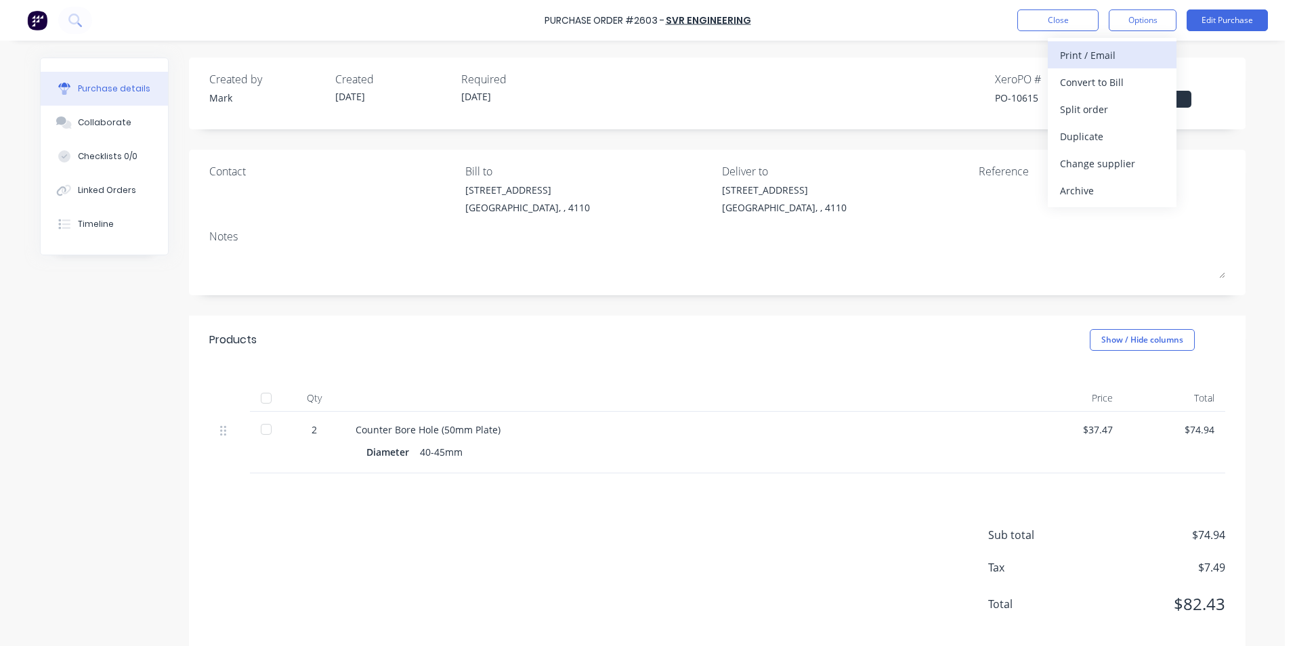
click at [1085, 54] on div "Print / Email" at bounding box center [1112, 55] width 104 height 20
click at [1086, 82] on div "With pricing" at bounding box center [1112, 82] width 104 height 20
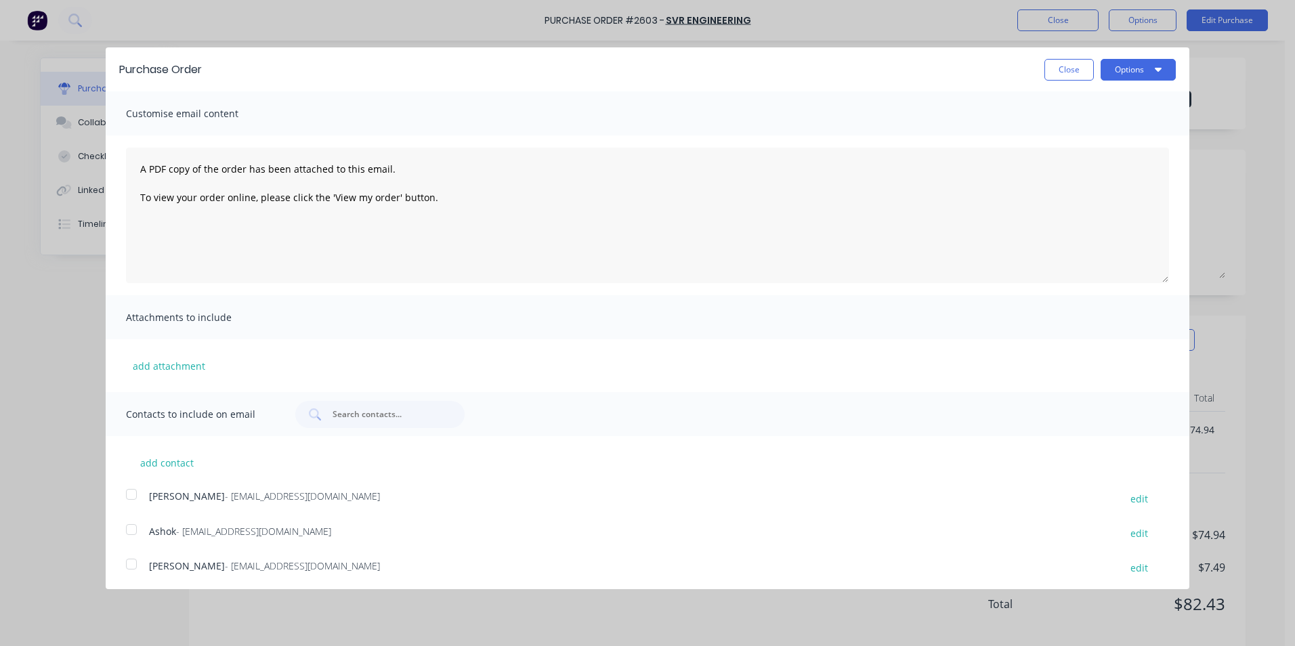
click at [132, 530] on div at bounding box center [131, 529] width 27 height 27
click at [1119, 66] on button "Options" at bounding box center [1138, 70] width 75 height 22
click at [1079, 110] on div "Print" at bounding box center [1111, 104] width 104 height 20
click at [1083, 129] on div "Email" at bounding box center [1111, 131] width 104 height 20
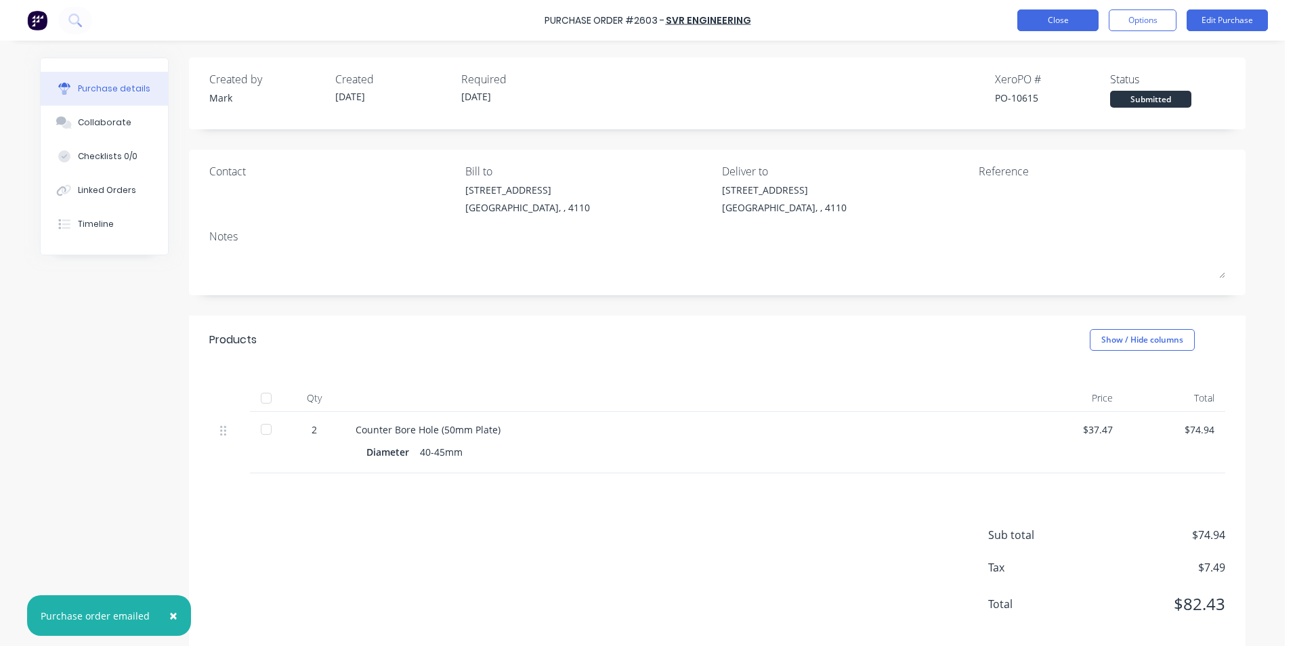
click at [1064, 21] on button "Close" at bounding box center [1057, 20] width 81 height 22
